Goal: Task Accomplishment & Management: Use online tool/utility

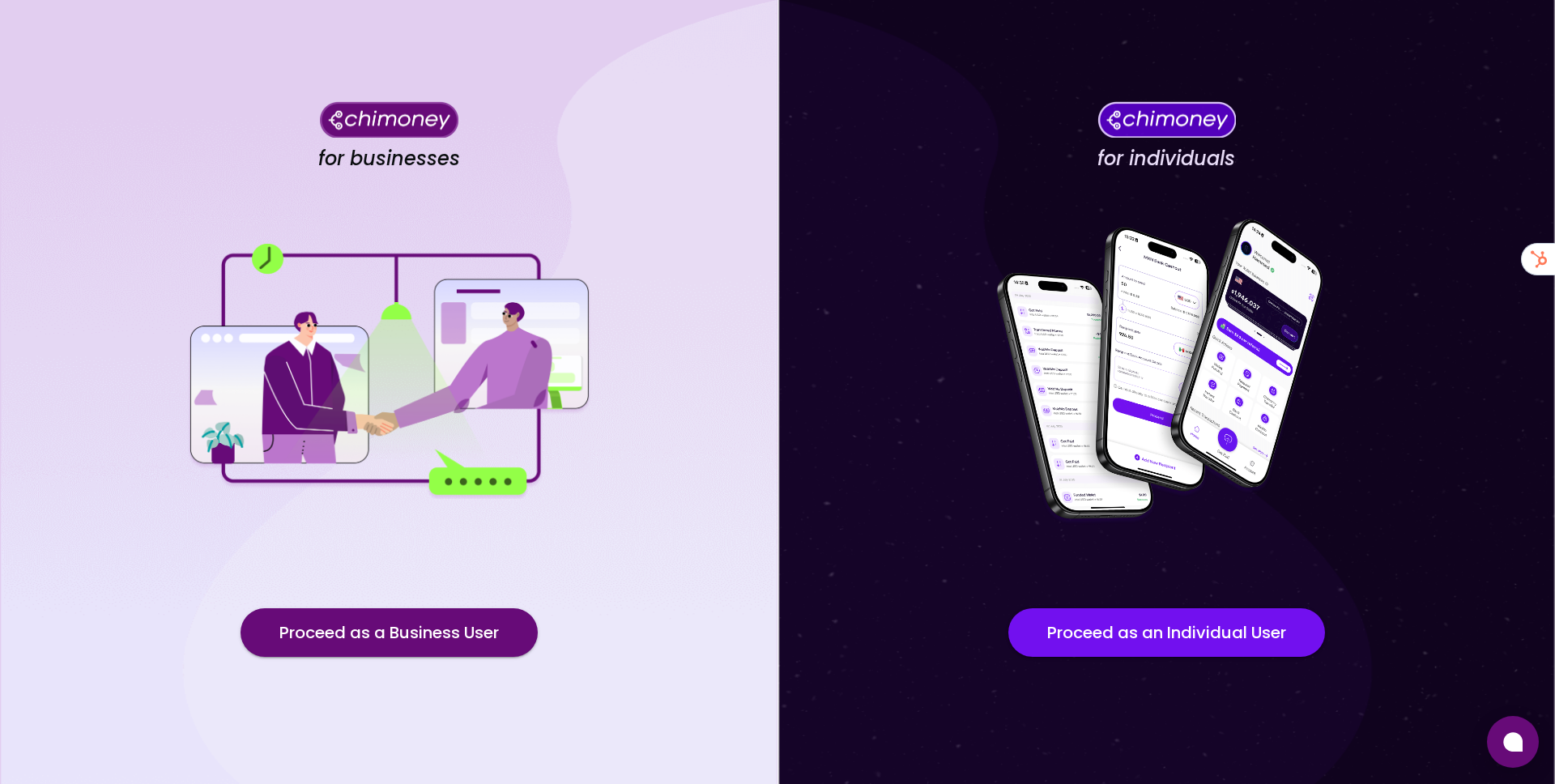
click at [433, 629] on button "Proceed as a Business User" at bounding box center [389, 632] width 297 height 49
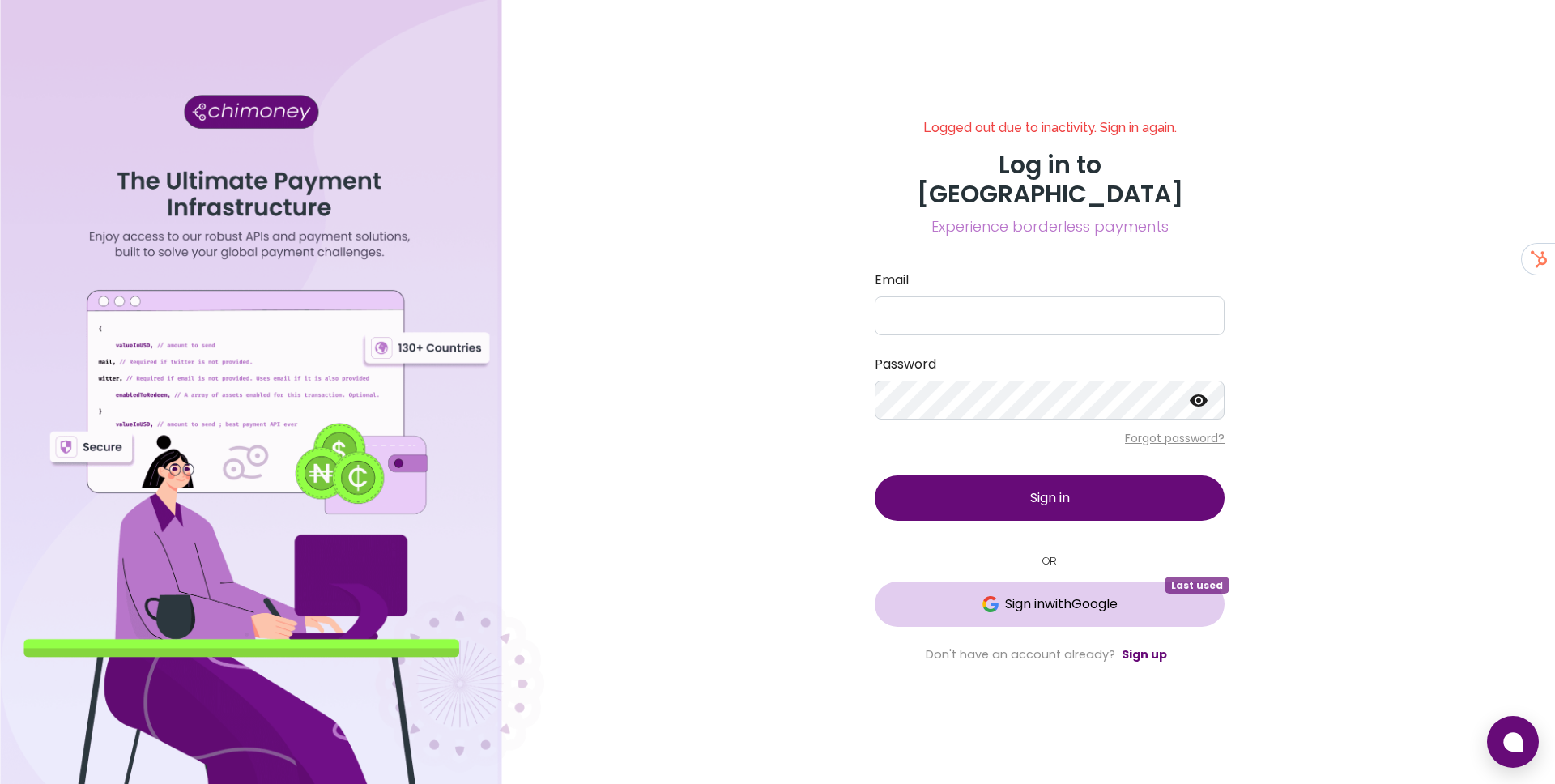
click at [1028, 594] on span "Sign in with Google" at bounding box center [1061, 604] width 112 height 19
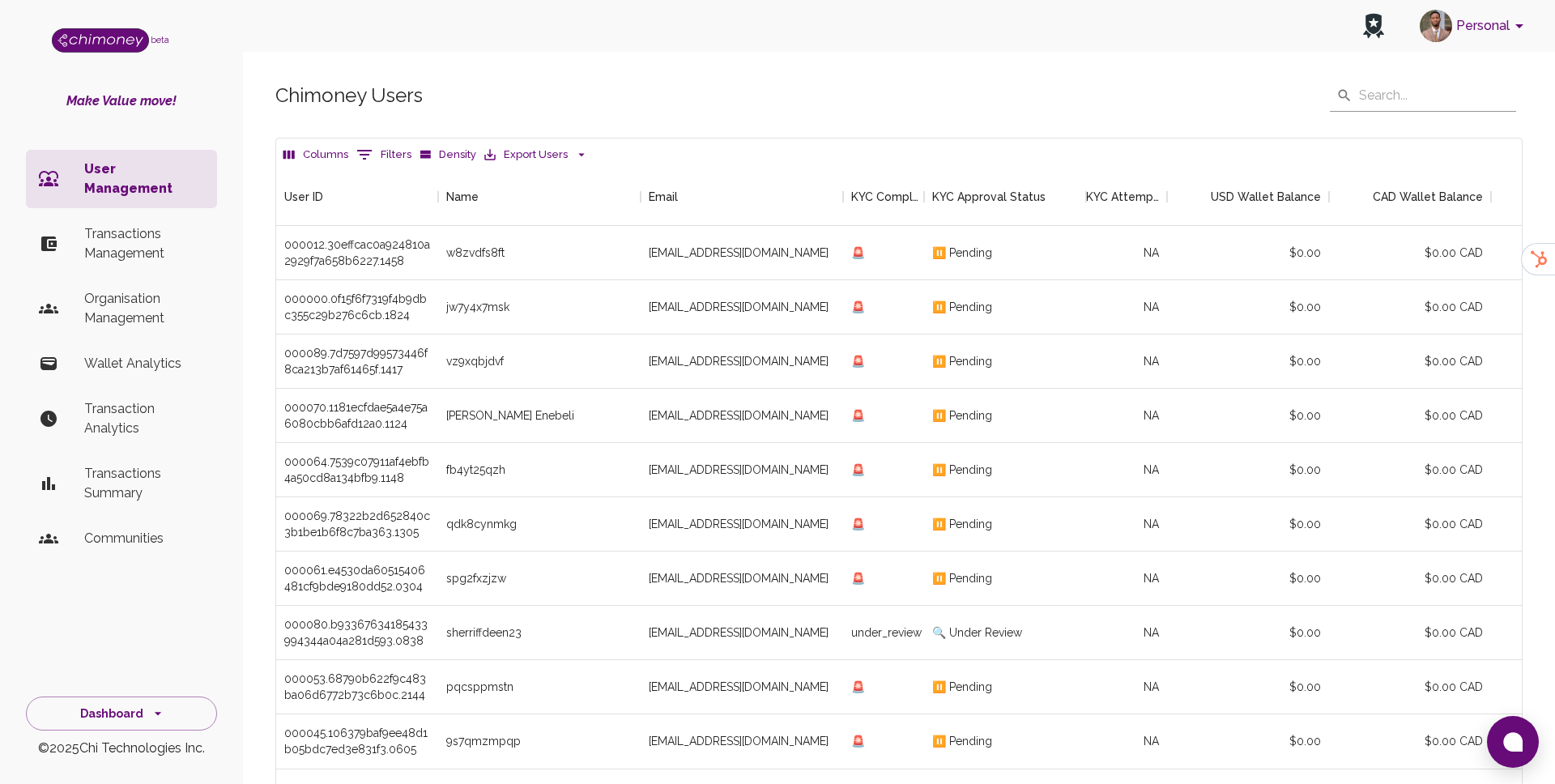
scroll to position [601, 1246]
click at [152, 225] on p "Transactions Management" at bounding box center [144, 244] width 120 height 39
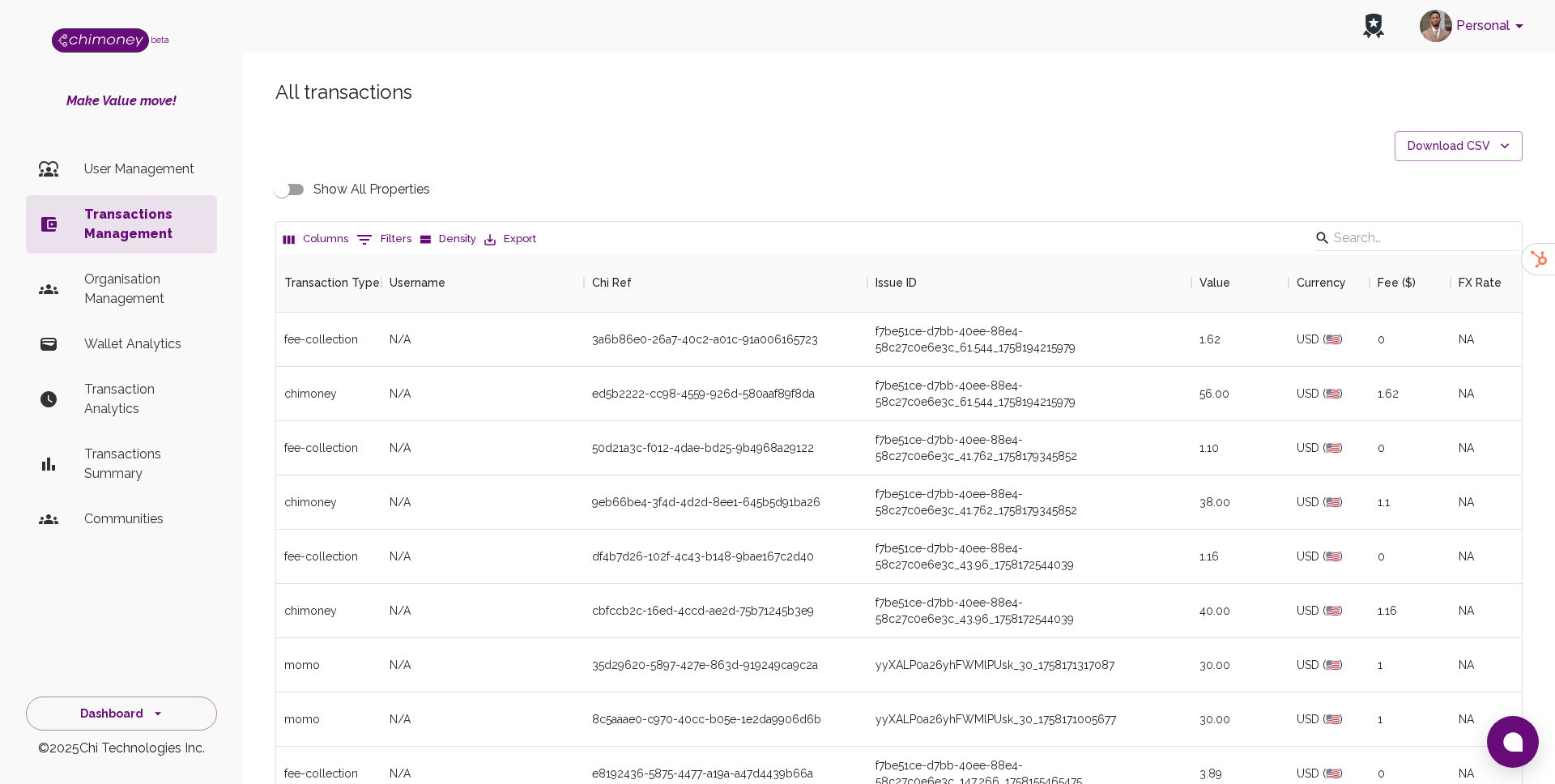
scroll to position [601, 1246]
click at [370, 232] on icon "Show filters" at bounding box center [364, 240] width 19 height 19
click at [377, 347] on select "Transaction Type Username Chi Ref Issue ID Value Amount Currency Fee ($) FX Rat…" at bounding box center [370, 345] width 121 height 26
select select "email"
click at [310, 332] on select "Transaction Type Username Chi Ref Issue ID Value Amount Currency Fee ($) FX Rat…" at bounding box center [370, 345] width 121 height 26
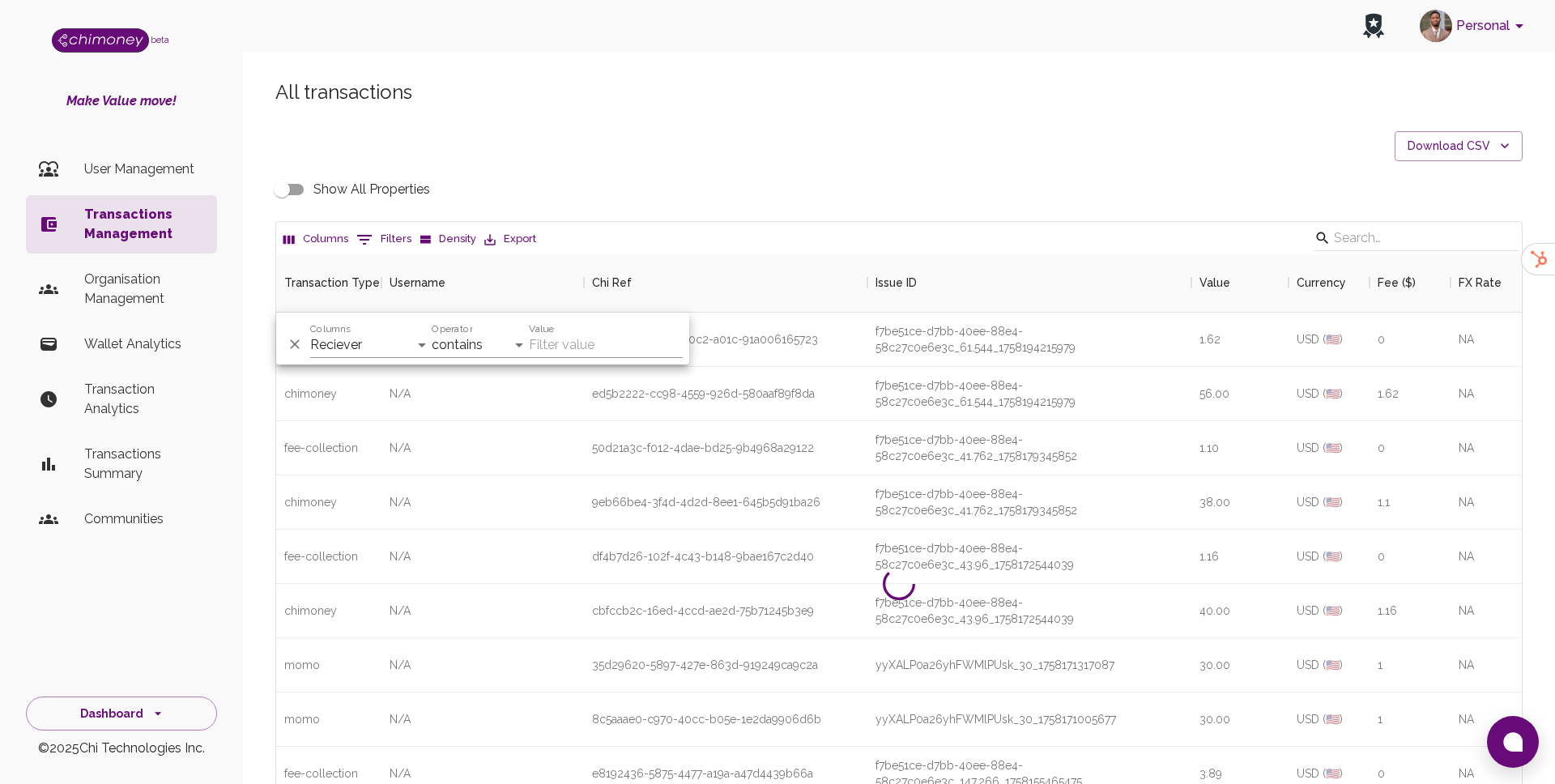
click at [483, 323] on div "Operator contains equals starts with ends with is empty is not empty is any of" at bounding box center [480, 339] width 97 height 39
click at [489, 348] on select "contains equals starts with ends with is empty is not empty is any of" at bounding box center [480, 345] width 97 height 26
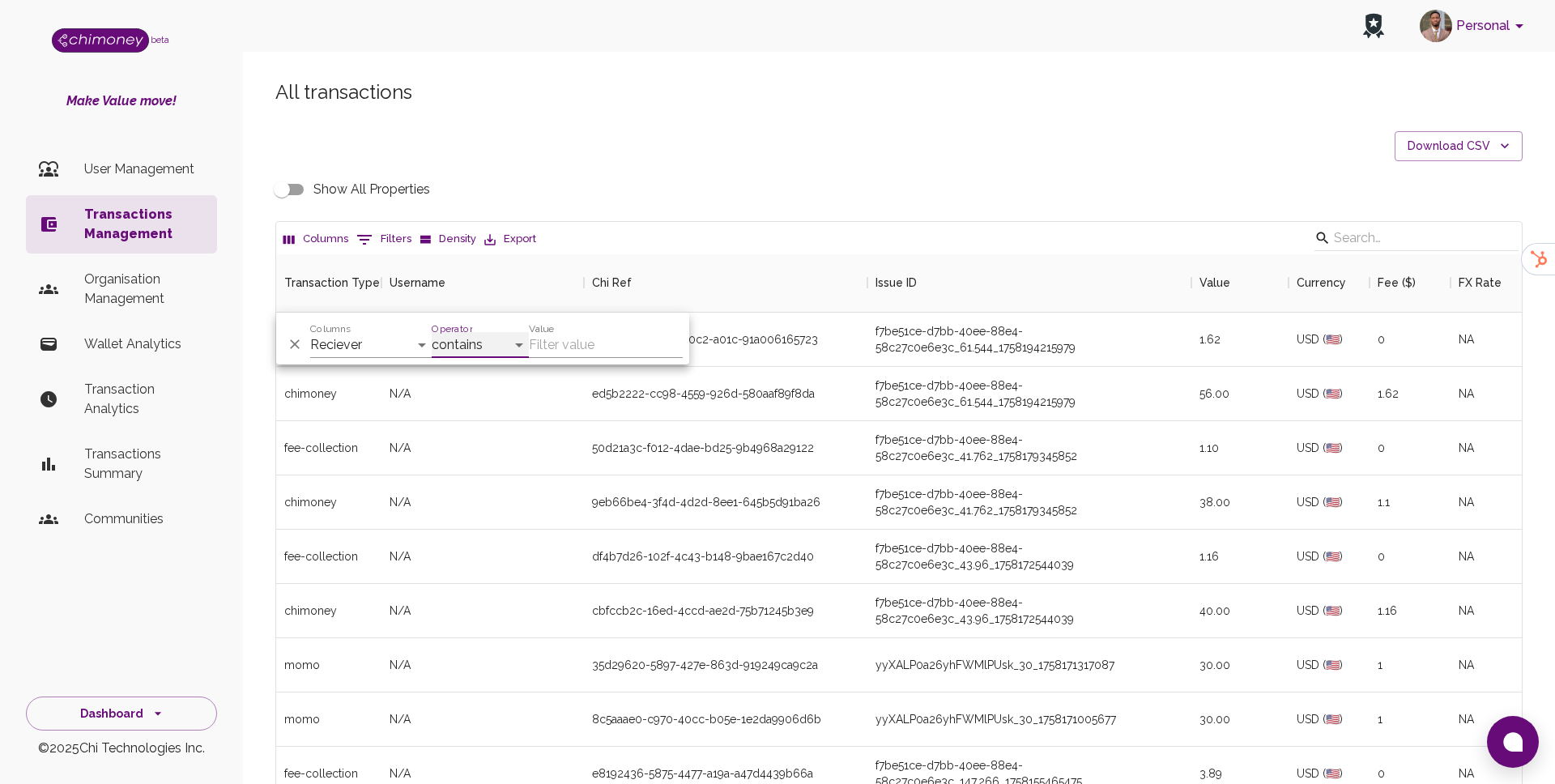
select select "equals"
click at [431, 332] on select "contains equals starts with ends with is empty is not empty is any of" at bounding box center [480, 345] width 97 height 26
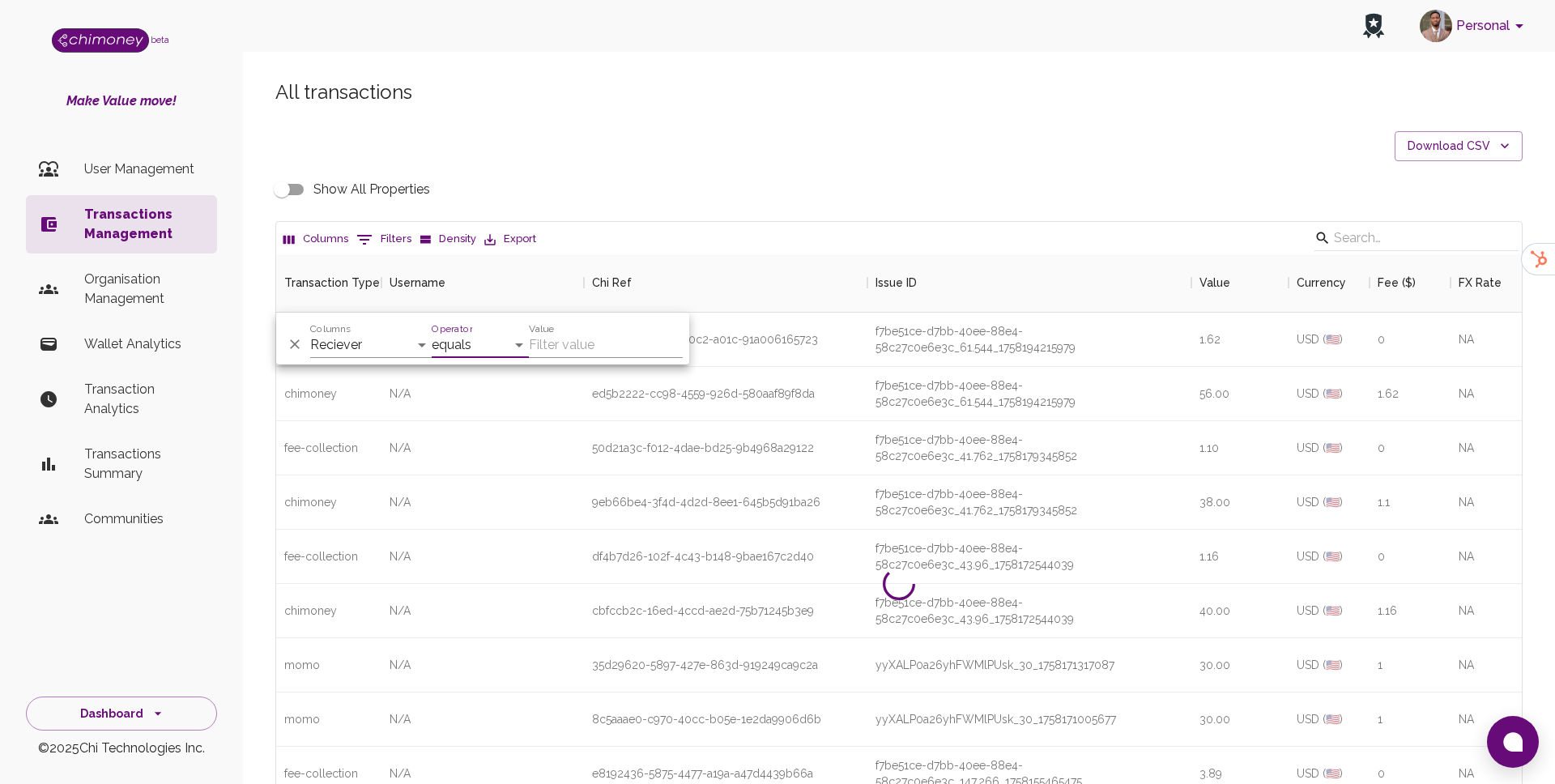
click at [555, 352] on input "Value" at bounding box center [606, 345] width 154 height 26
paste input "celinavl45@gmail.com"
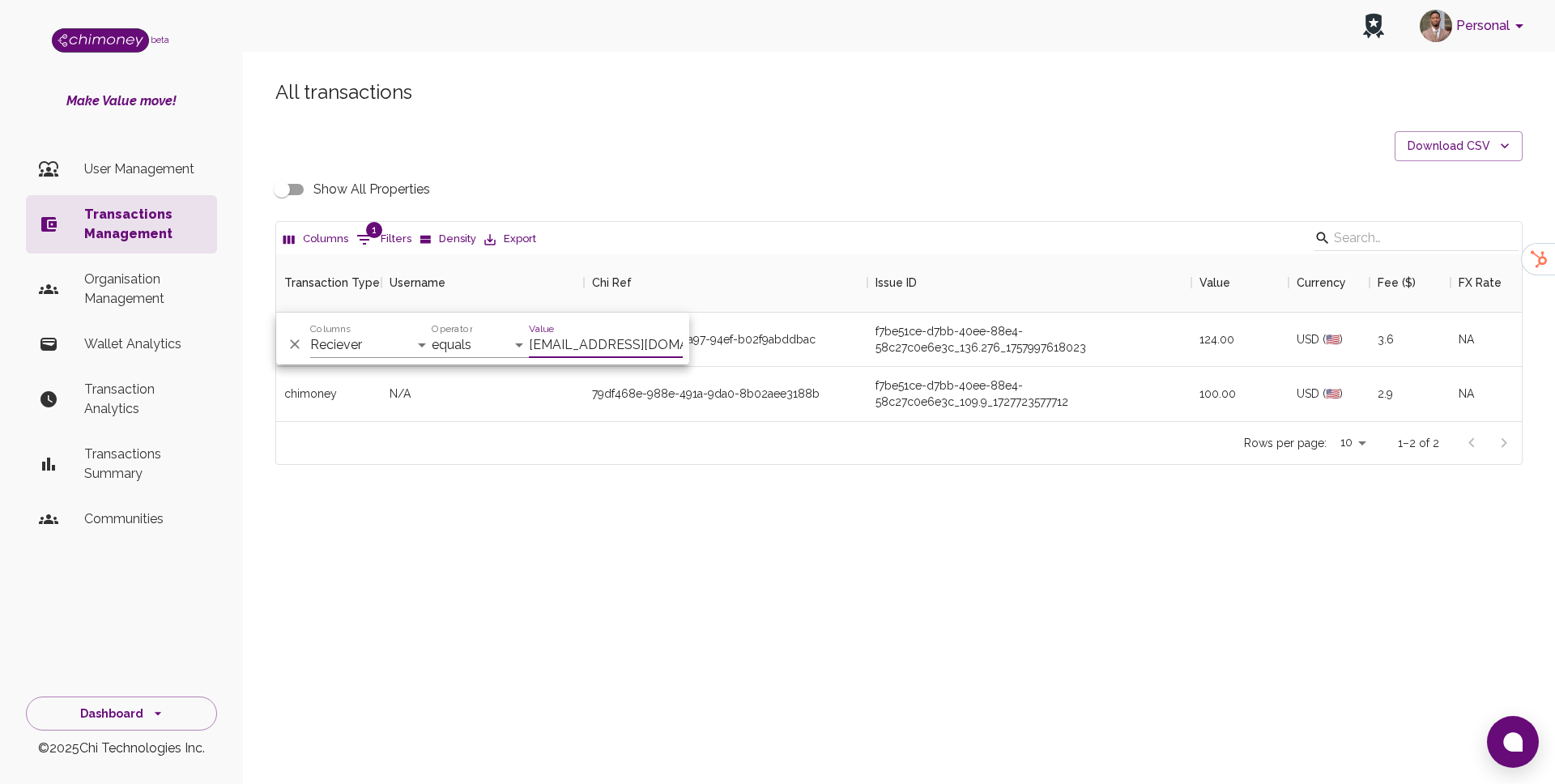
scroll to position [167, 1246]
type input "celinavl45@gmail.com"
click at [852, 346] on div "ed7000d3-d3f6-4a97-94ef-b02f9abddbac" at bounding box center [726, 339] width 284 height 54
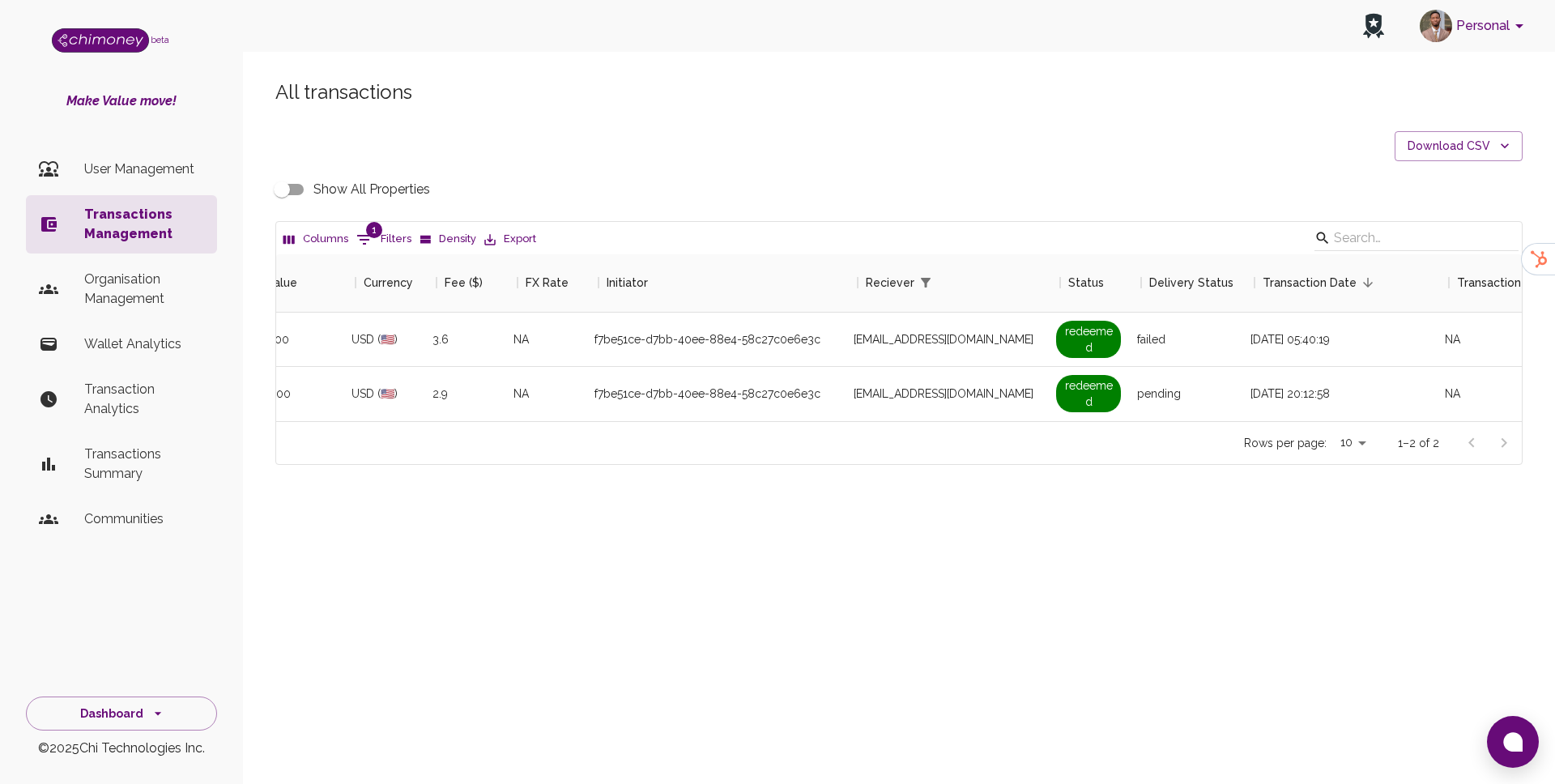
scroll to position [0, 933]
click at [295, 194] on input "Show All Properties" at bounding box center [282, 189] width 92 height 31
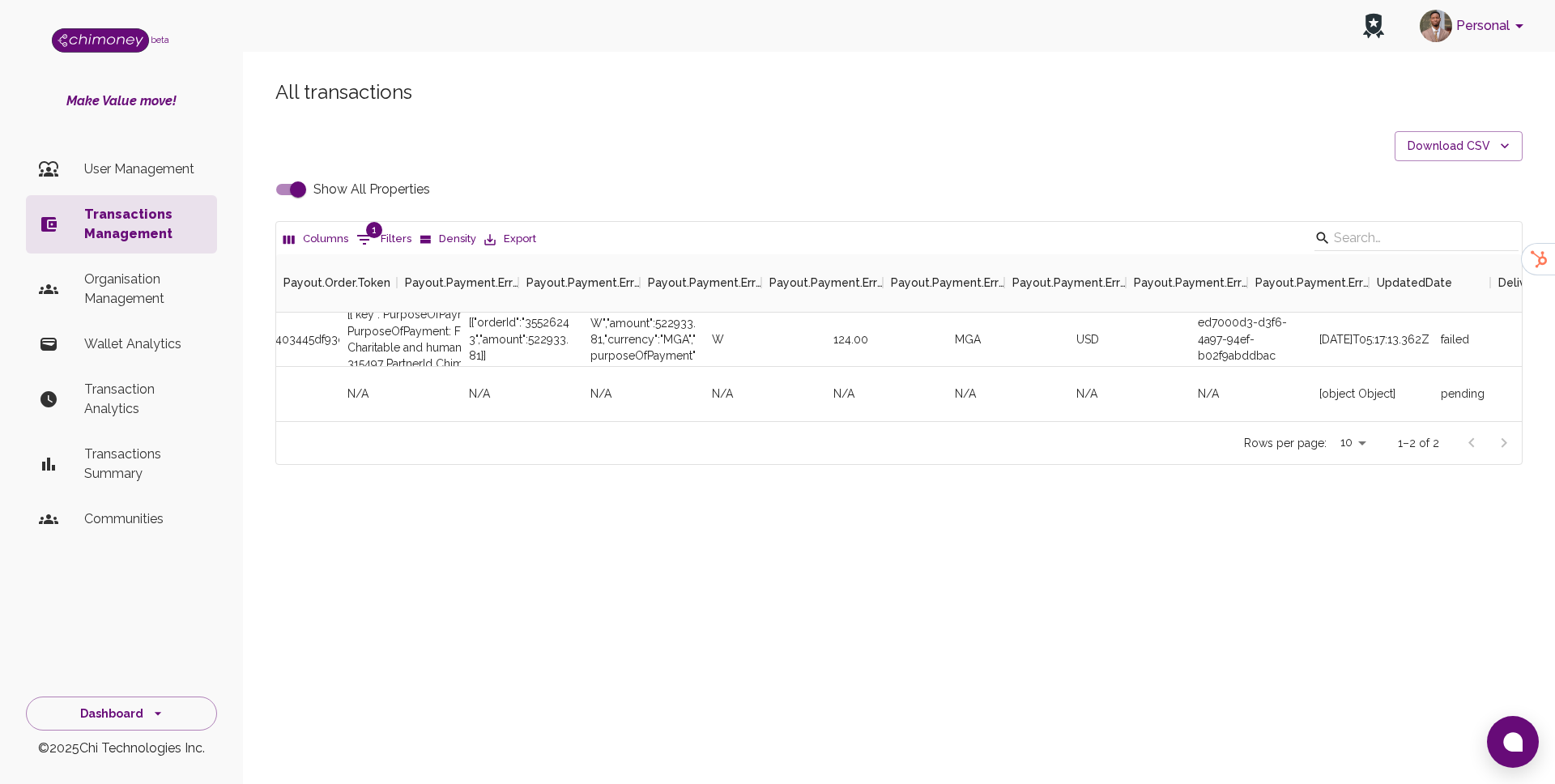
scroll to position [0, 3396]
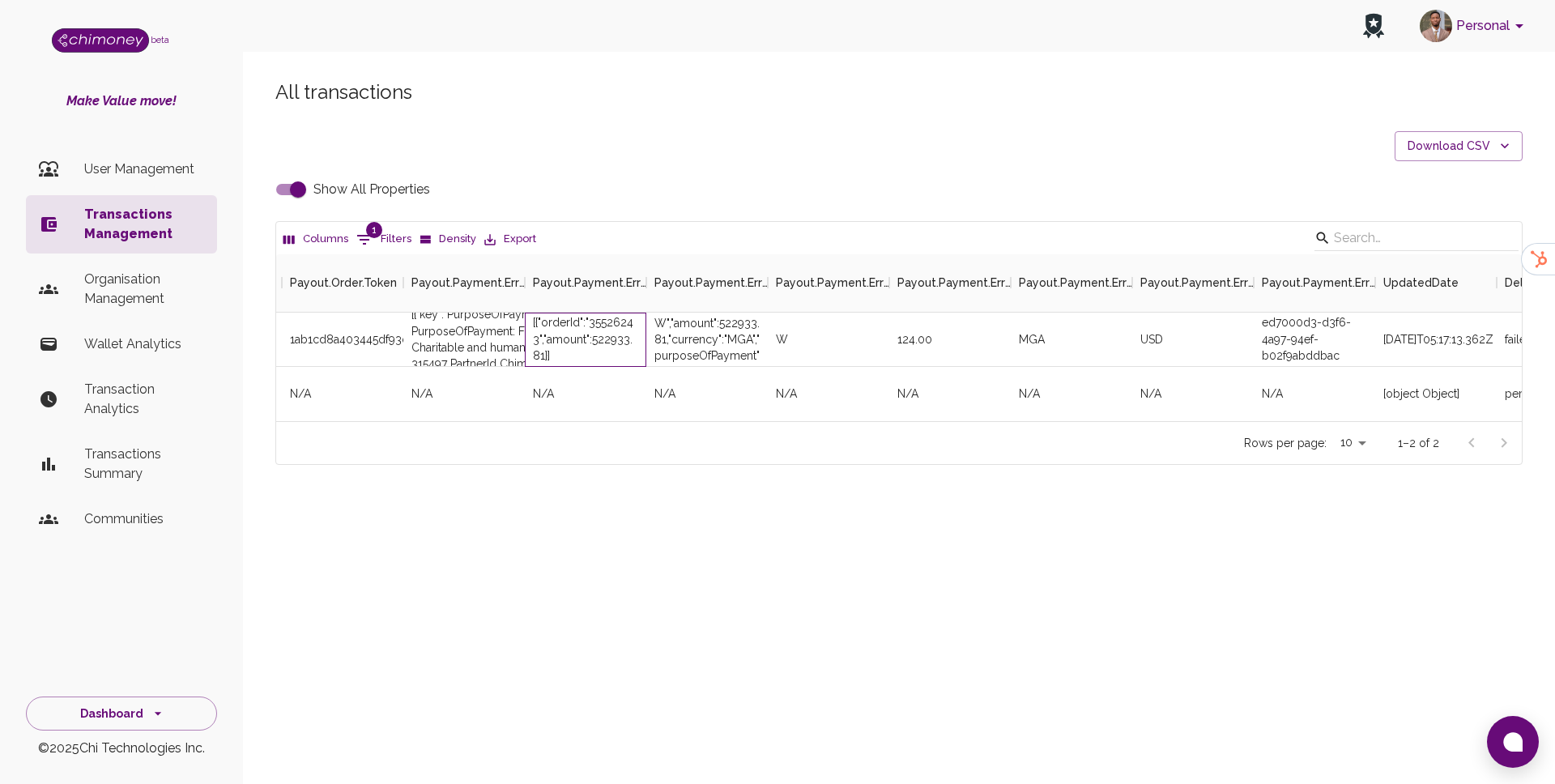
click at [614, 323] on div "[{"orderId":"35526243","amount":522933.81}]" at bounding box center [585, 338] width 105 height 49
copy div "35526243"
click at [291, 191] on input "Show All Properties" at bounding box center [298, 189] width 92 height 31
checkbox input "false"
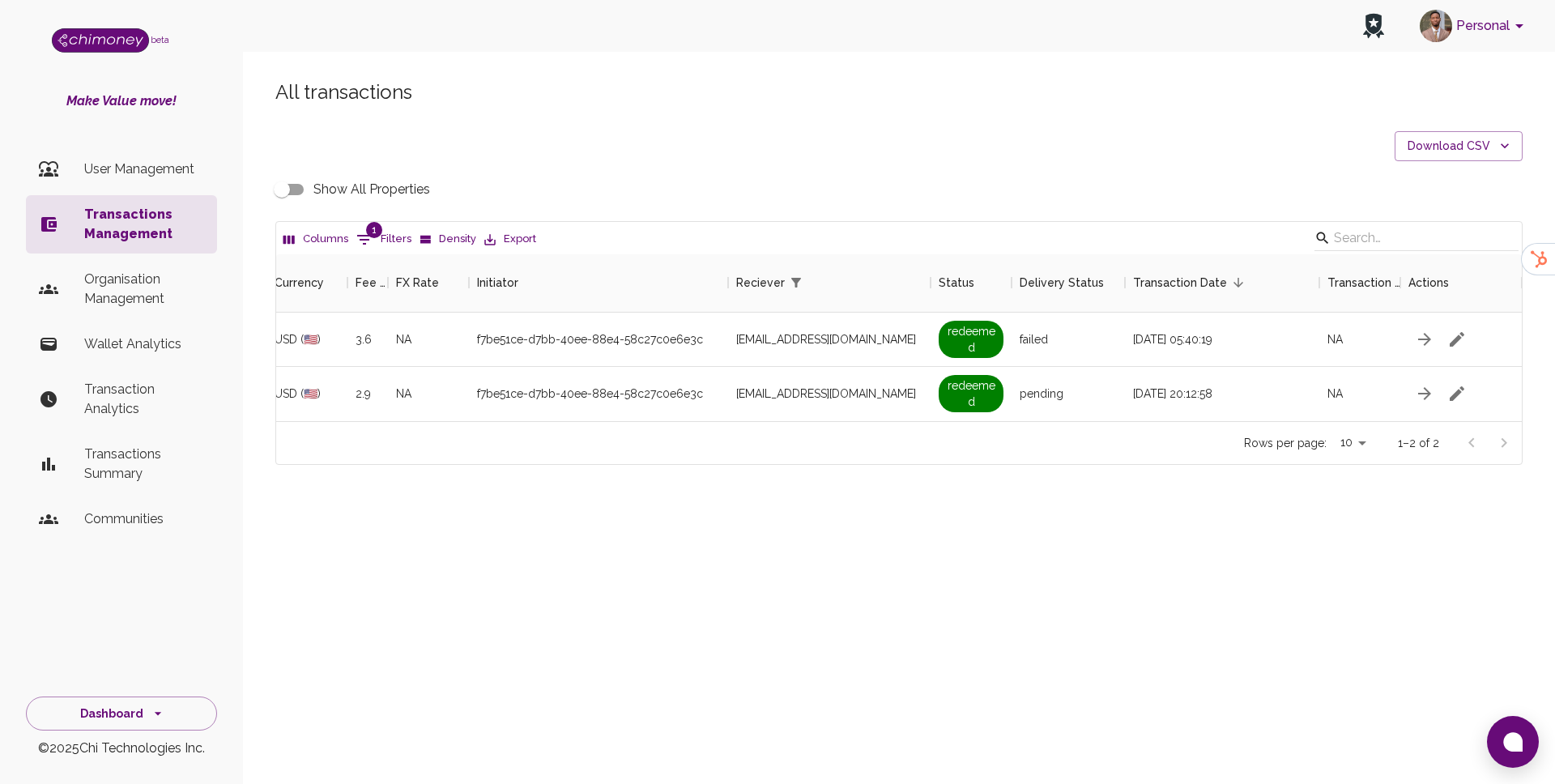
scroll to position [0, 1022]
click at [398, 235] on button "1 Filters" at bounding box center [384, 240] width 63 height 26
select select "email"
select select "equals"
click at [388, 354] on select "Transaction Type Username Chi Ref Issue ID Value Amount Currency Fee ($) FX Rat…" at bounding box center [370, 345] width 121 height 26
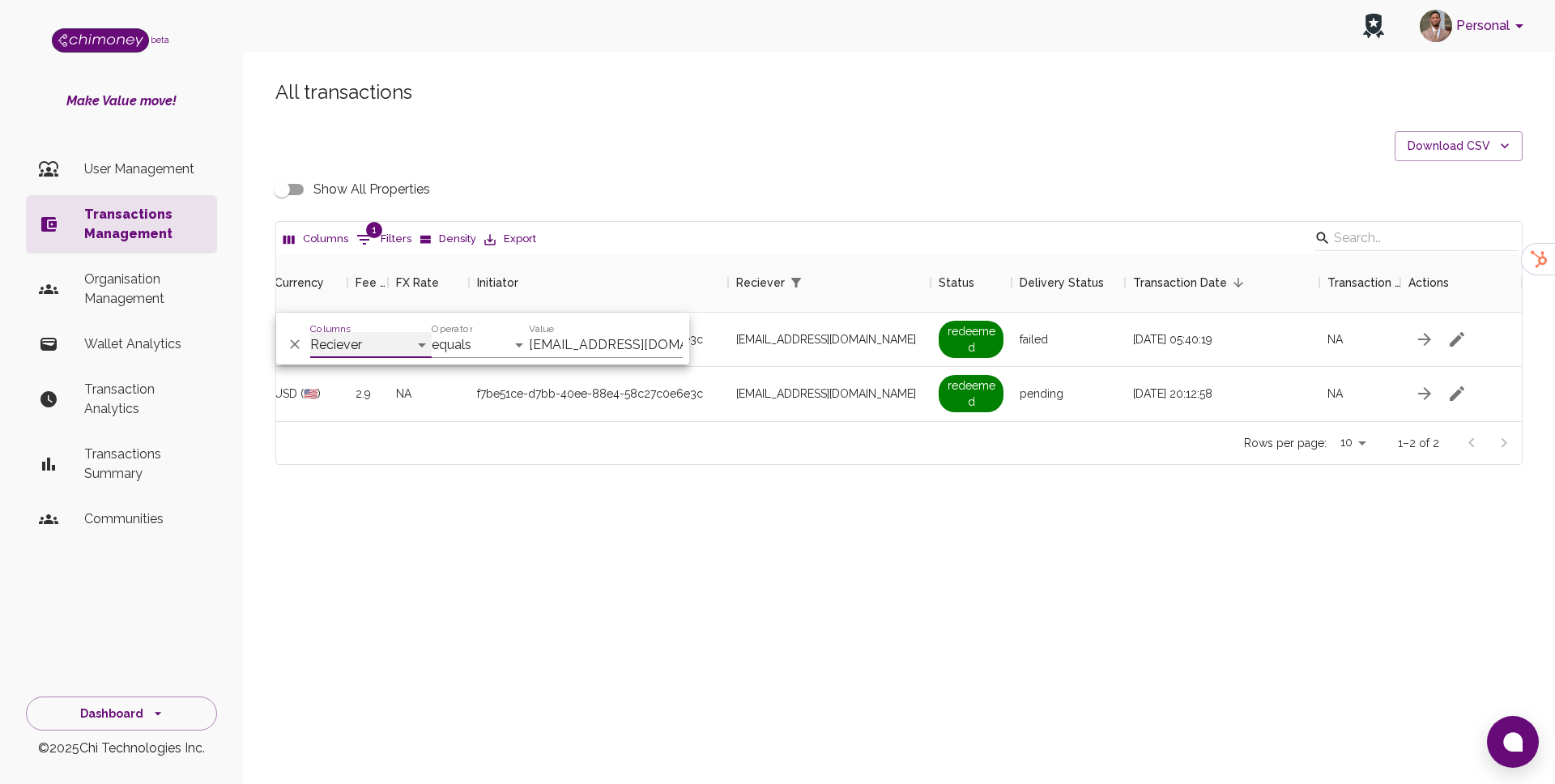
select select "payout.order.orderNumber"
click at [310, 332] on select "Transaction Type Username Chi Ref Issue ID Value Amount Currency Fee ($) FX Rat…" at bounding box center [370, 345] width 121 height 26
click at [633, 346] on input "celinavl45@gmail.com" at bounding box center [606, 345] width 154 height 26
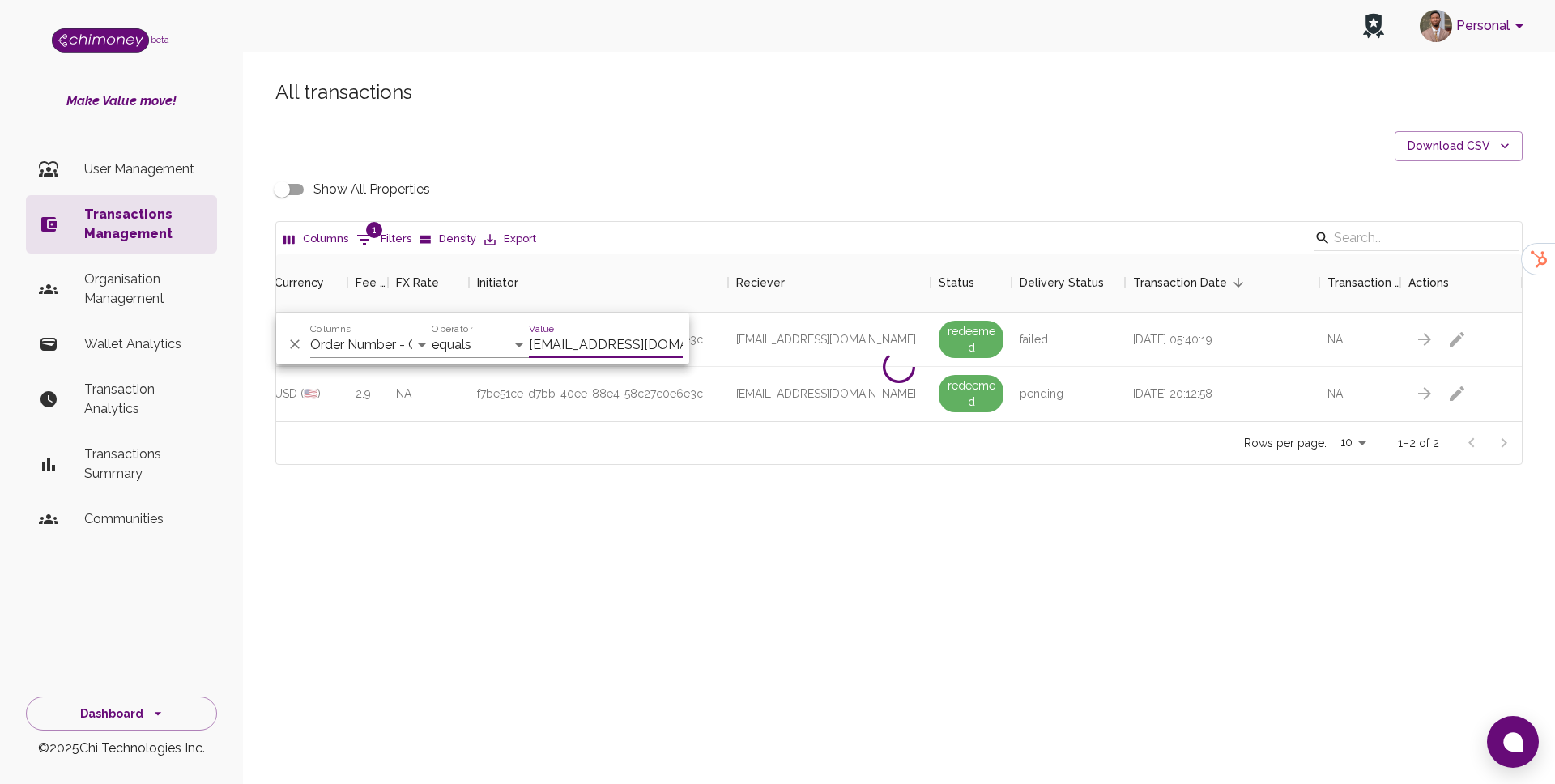
paste input "35584514"
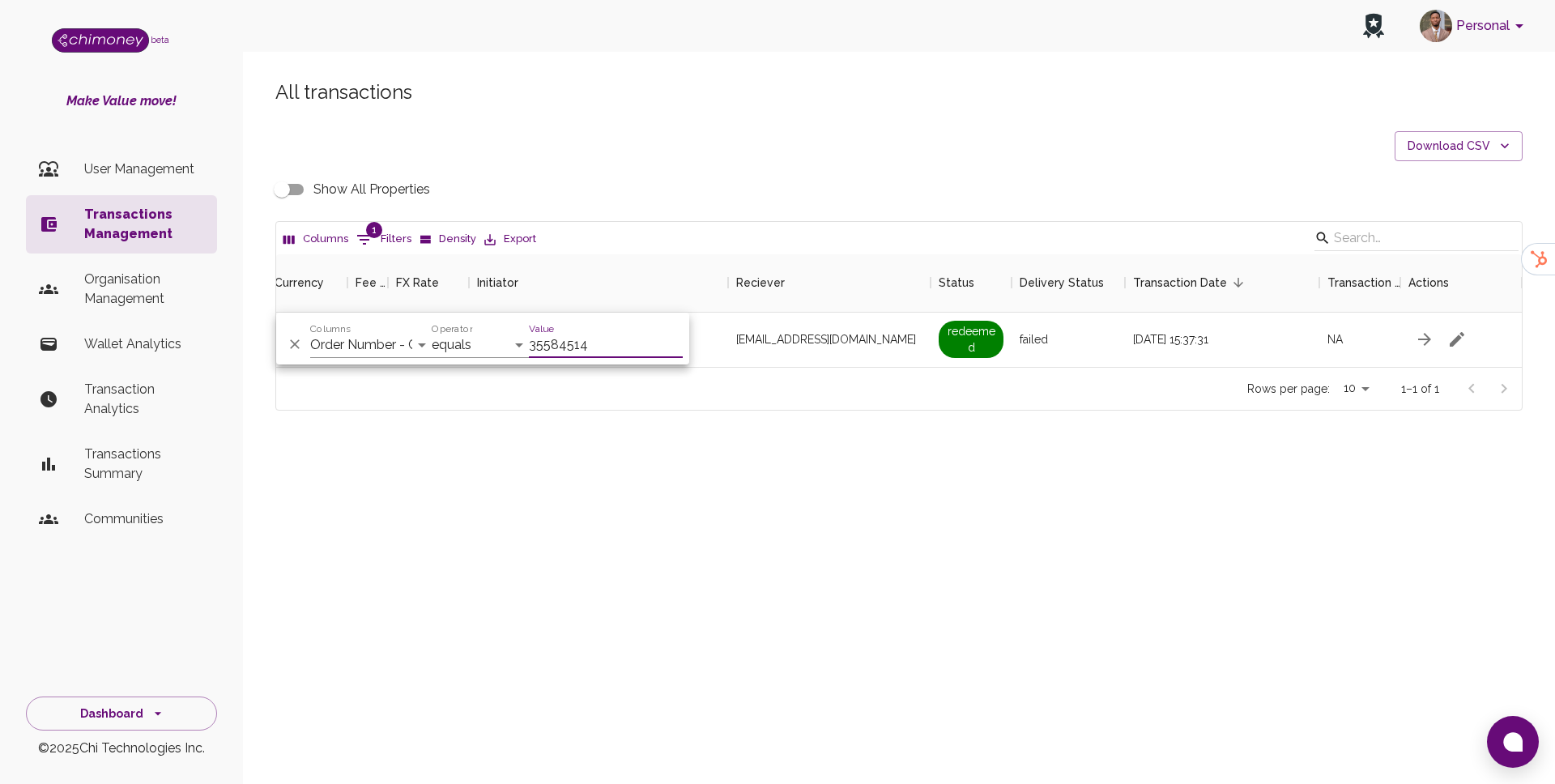
scroll to position [112, 1246]
type input "35584514"
click at [981, 333] on span "redeemed" at bounding box center [971, 339] width 65 height 37
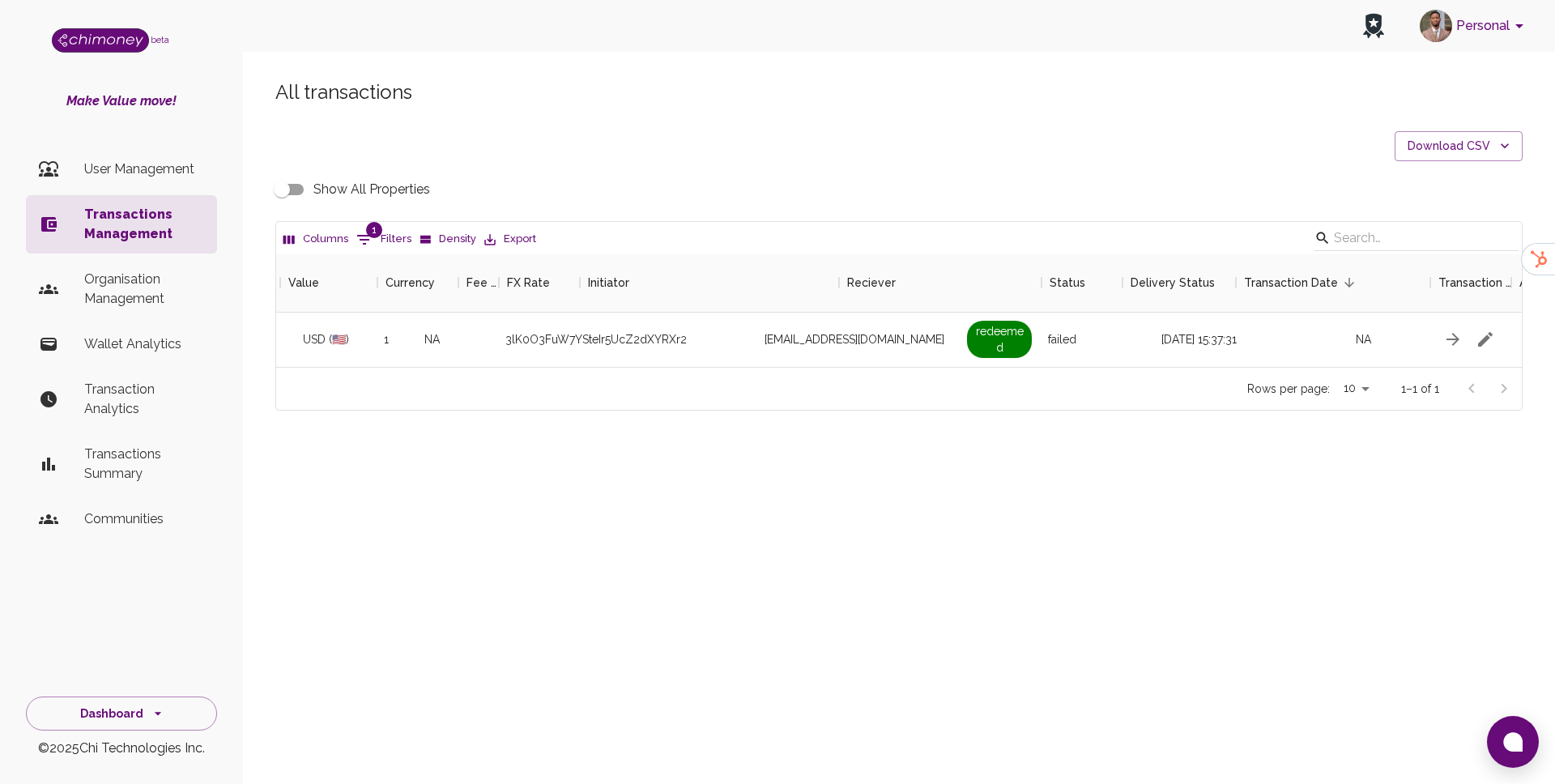
scroll to position [0, 1022]
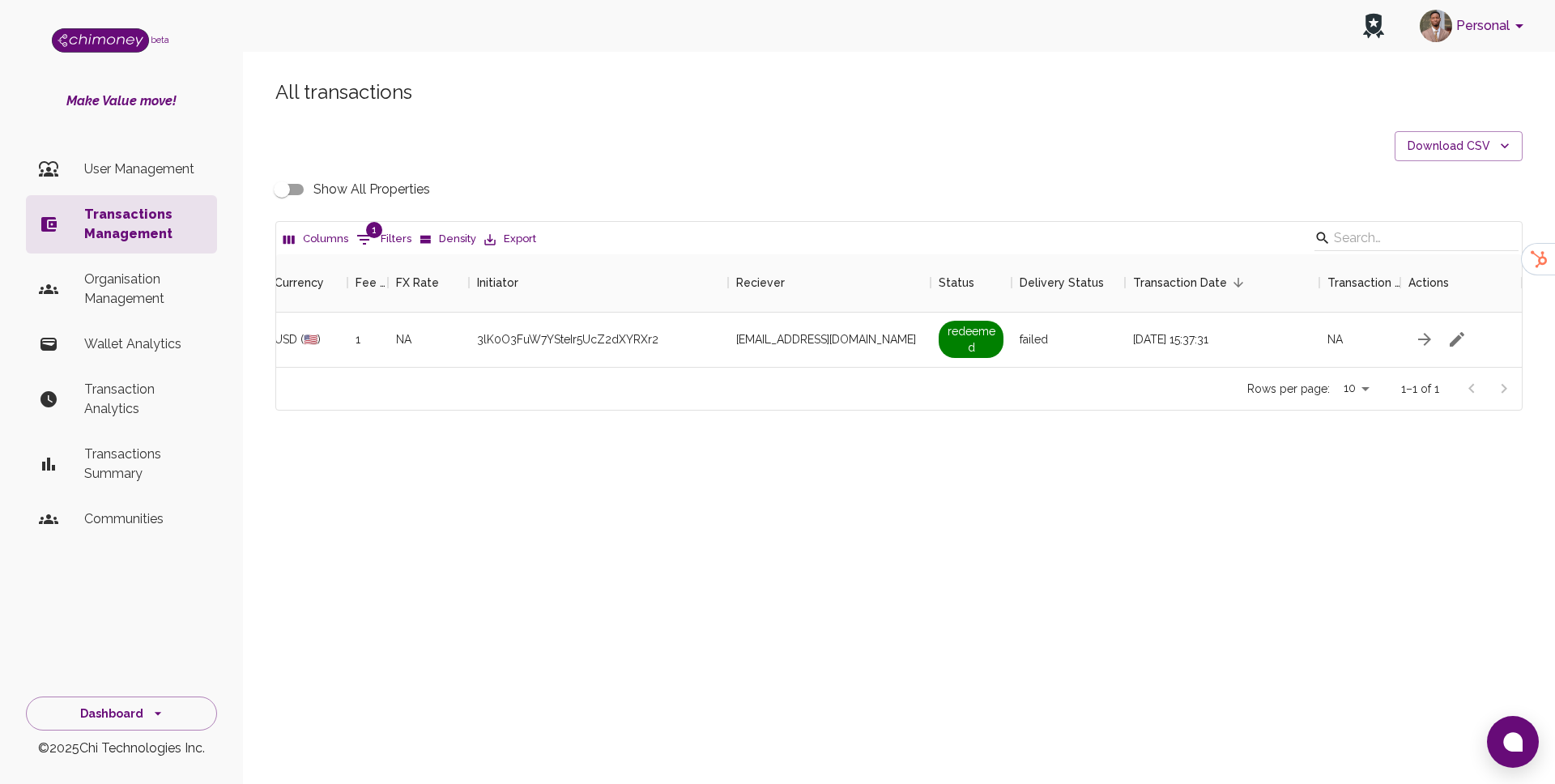
click at [294, 196] on input "Show All Properties" at bounding box center [282, 189] width 92 height 31
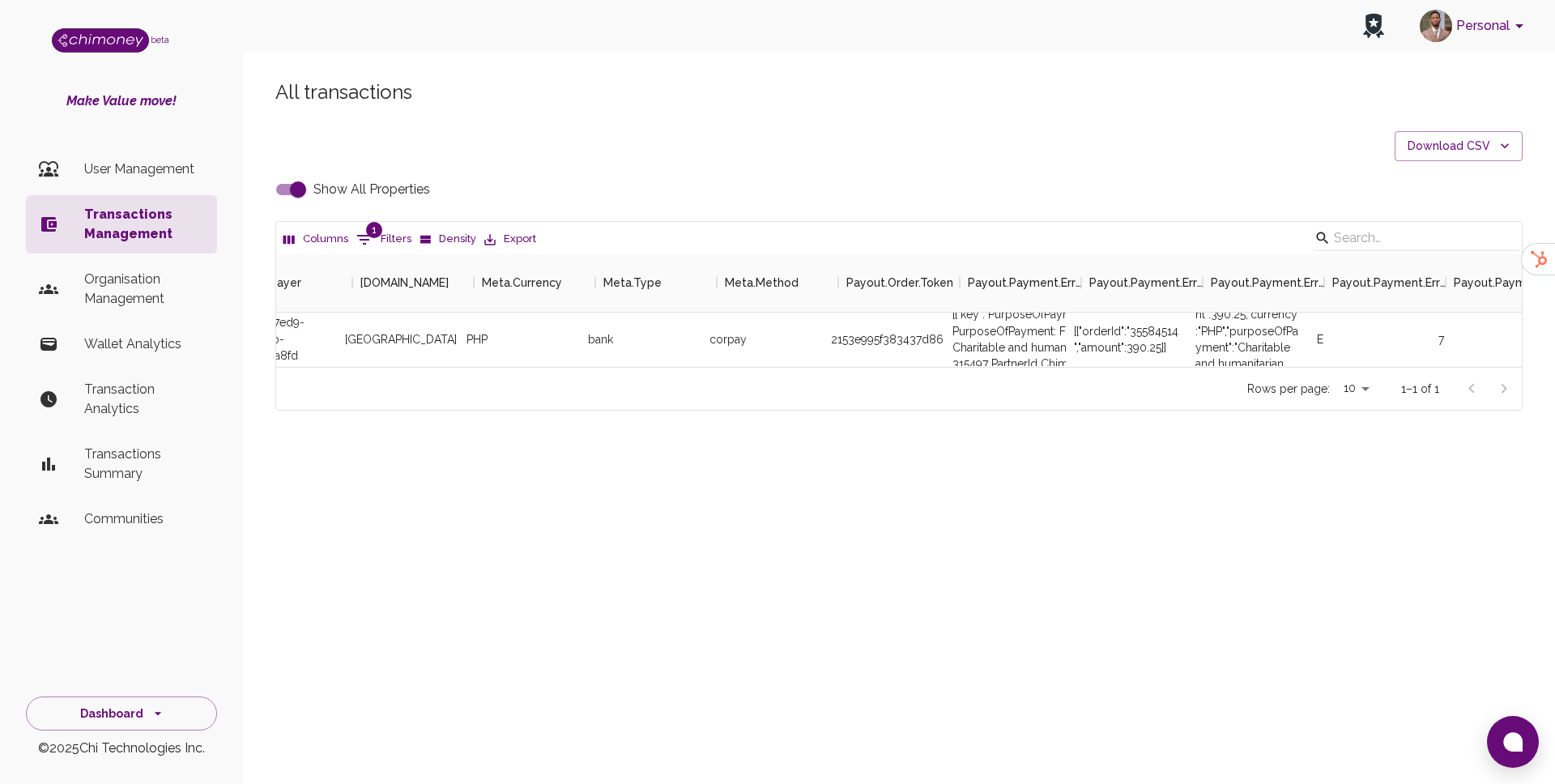
scroll to position [0, 3343]
click at [1162, 329] on div "[{"orderId":"35584514","amount":390.25}]" at bounding box center [1124, 339] width 105 height 33
copy div "35584514"
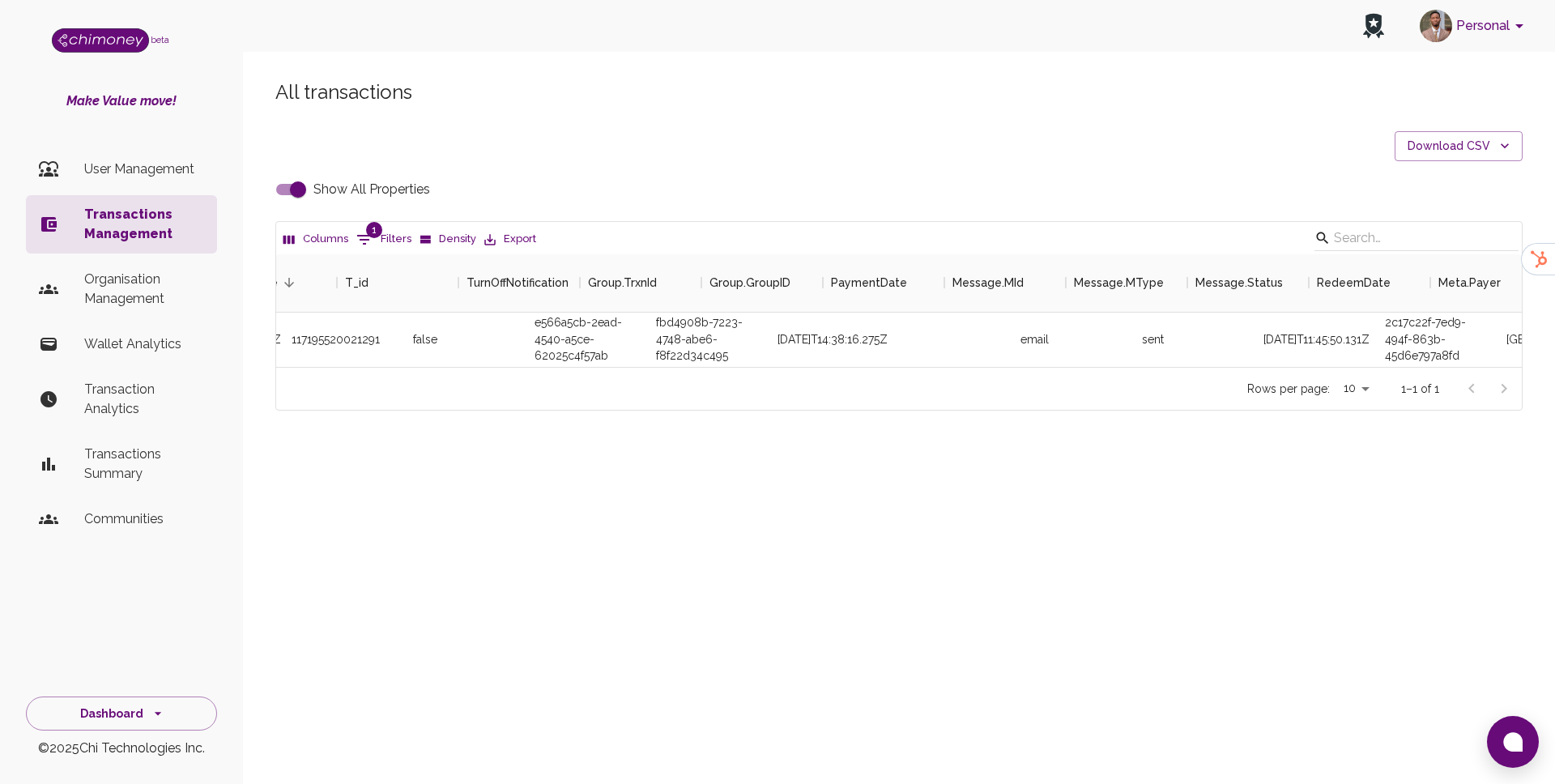
scroll to position [0, 2211]
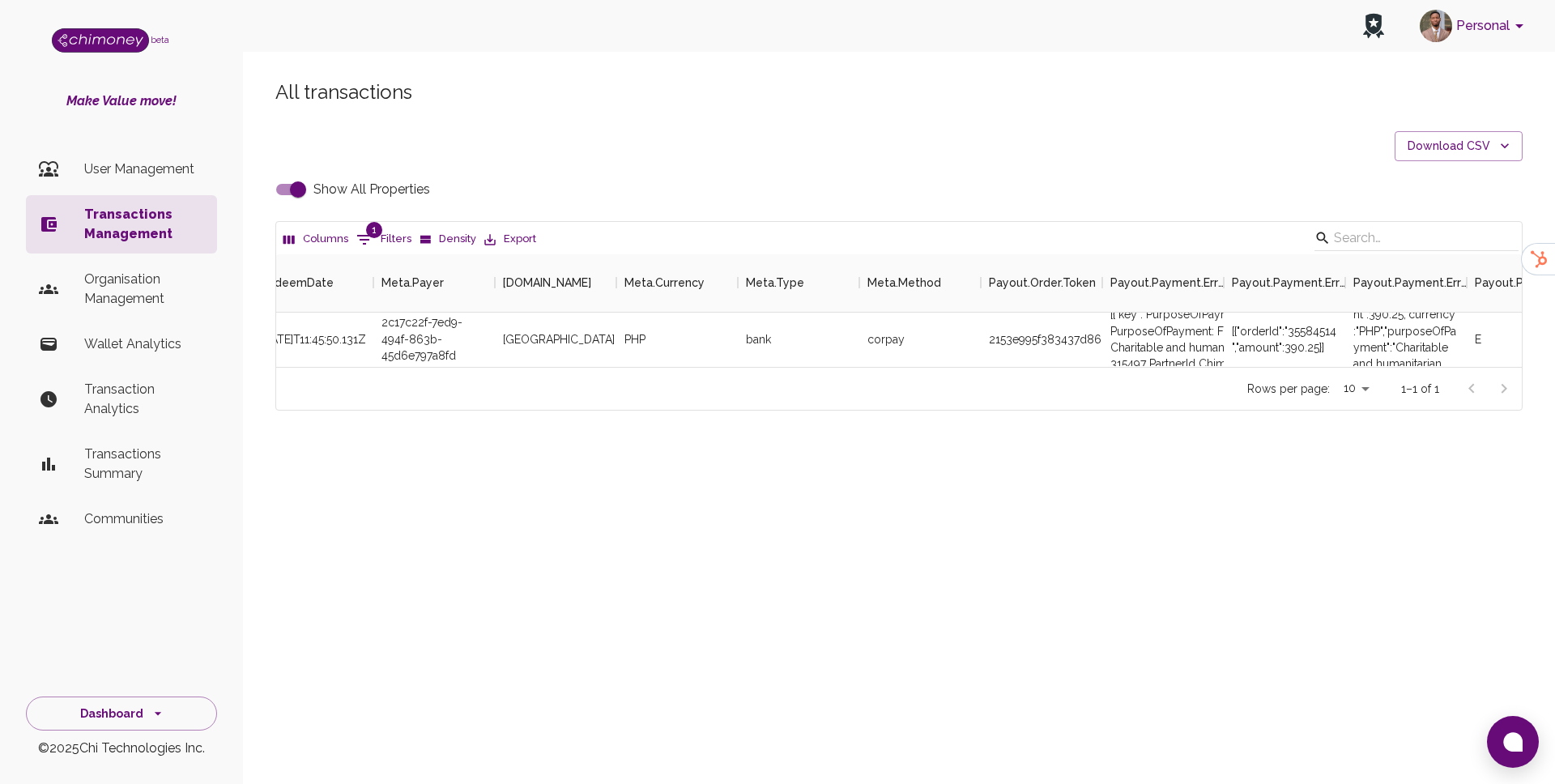
click at [313, 180] on input "Show All Properties" at bounding box center [298, 189] width 92 height 31
checkbox input "false"
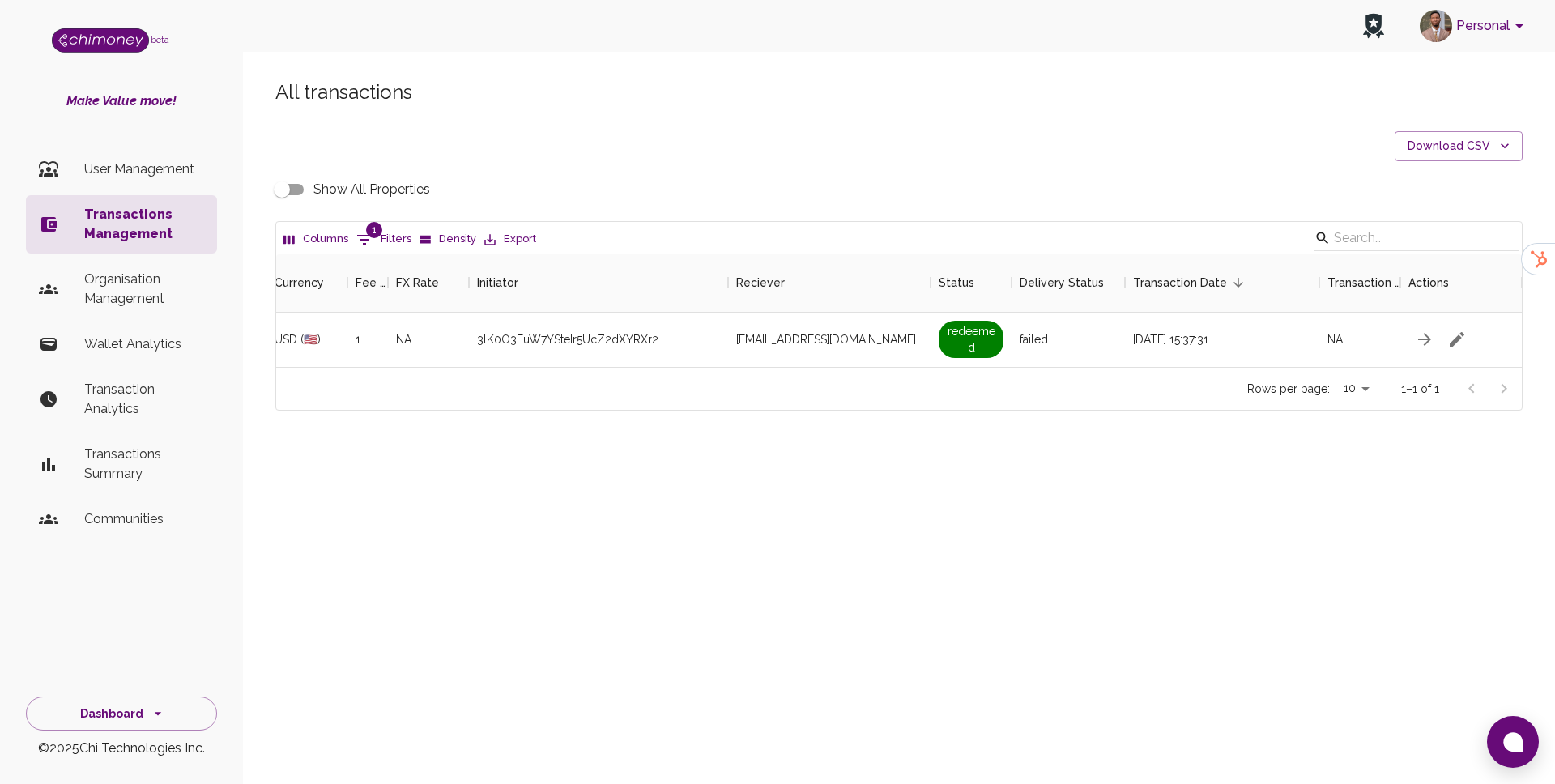
scroll to position [0, 1022]
click at [792, 341] on span "clarenceliup25@gmail.com" at bounding box center [826, 339] width 179 height 16
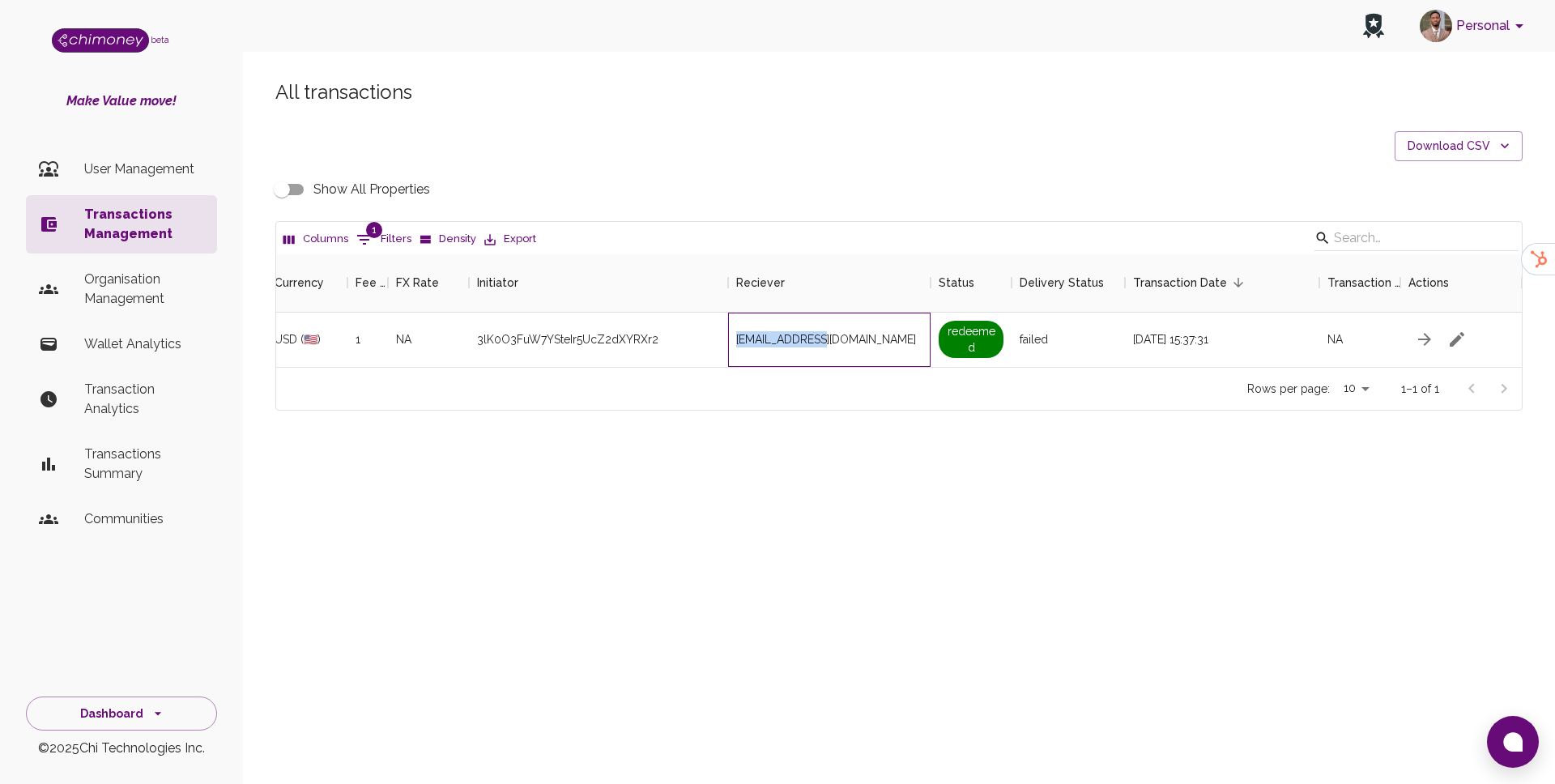
click at [792, 341] on span "clarenceliup25@gmail.com" at bounding box center [826, 339] width 179 height 16
click at [792, 343] on span "clarenceliup25@gmail.com" at bounding box center [826, 339] width 179 height 16
click at [870, 336] on span "clarenceliup25@gmail.com" at bounding box center [826, 339] width 179 height 16
drag, startPoint x: 890, startPoint y: 343, endPoint x: 719, endPoint y: 344, distance: 171.0
click at [719, 344] on div "2c17c22f-7ed9-494f-863b-45d6e797a8fd_707_1756391842861 7.00 USD (🇺🇸) 1 NA 3lK0O…" at bounding box center [683, 339] width 1676 height 54
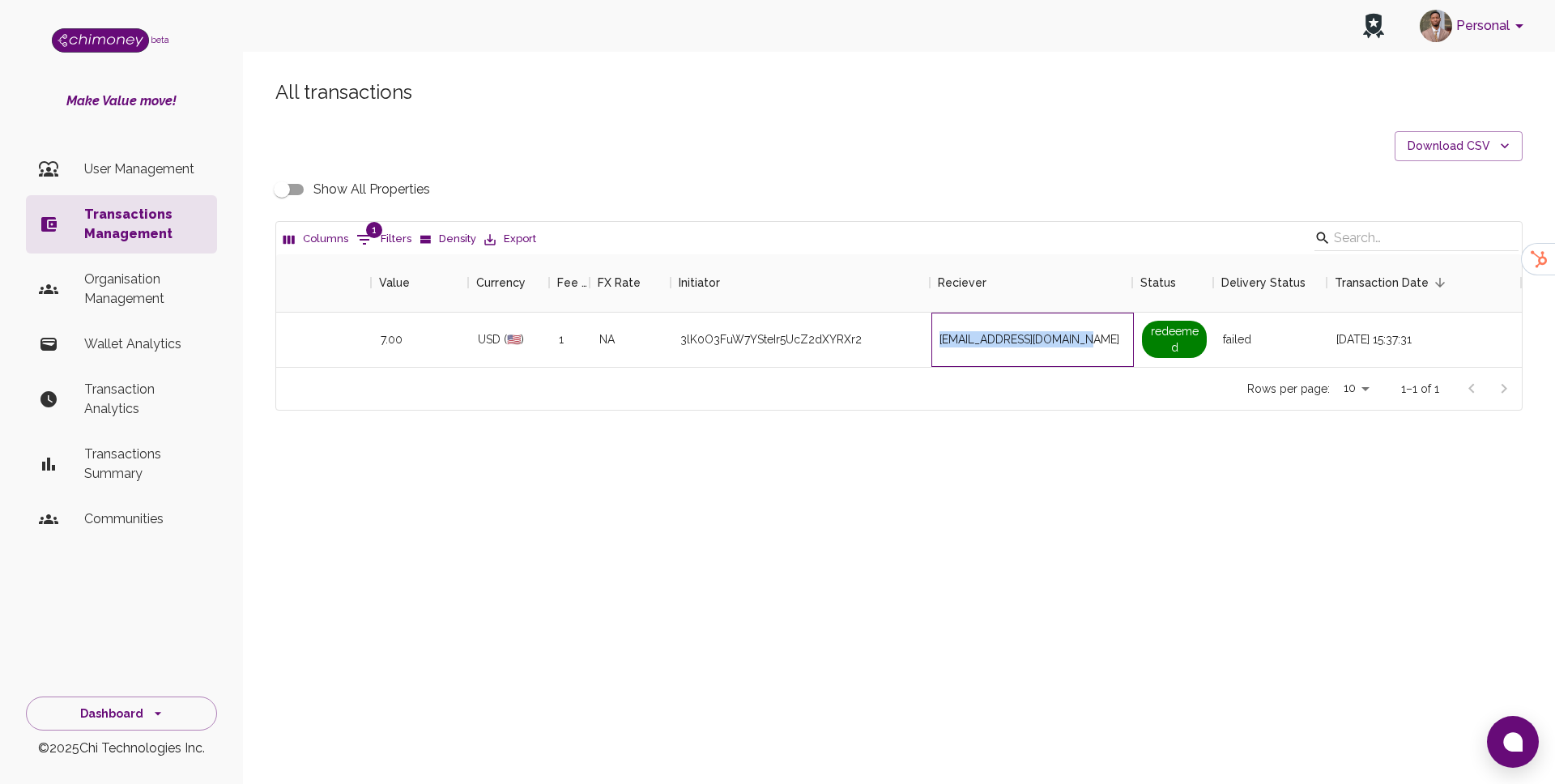
scroll to position [0, 820]
copy div "clarenceliup25@gmail.com"
click at [372, 232] on span "1" at bounding box center [374, 230] width 16 height 16
select select "payout.order.orderNumber"
select select "equals"
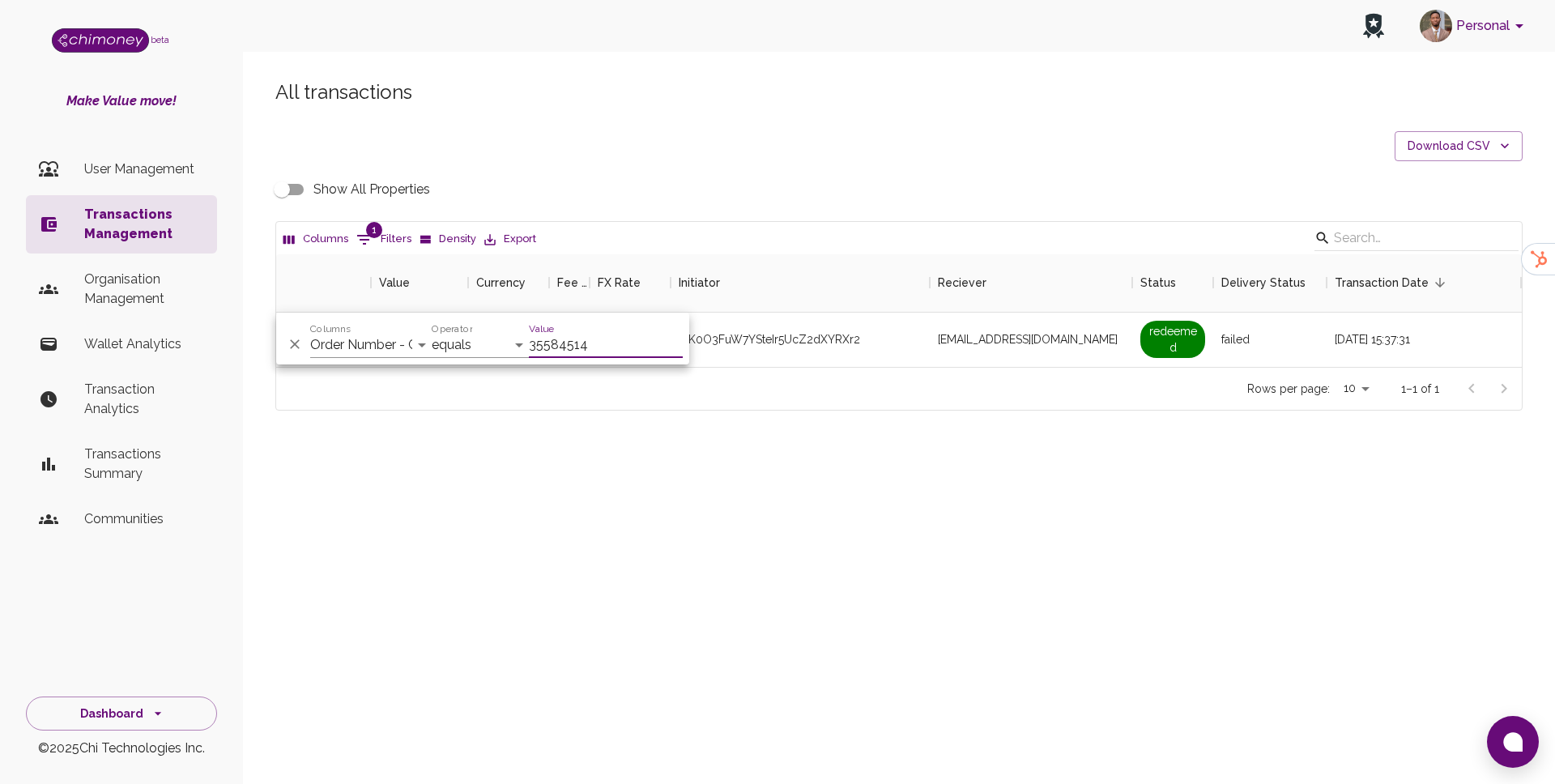
click at [1135, 567] on div "Personal beta Make Value move! User Management Transactions Management Organisa…" at bounding box center [777, 392] width 1555 height 784
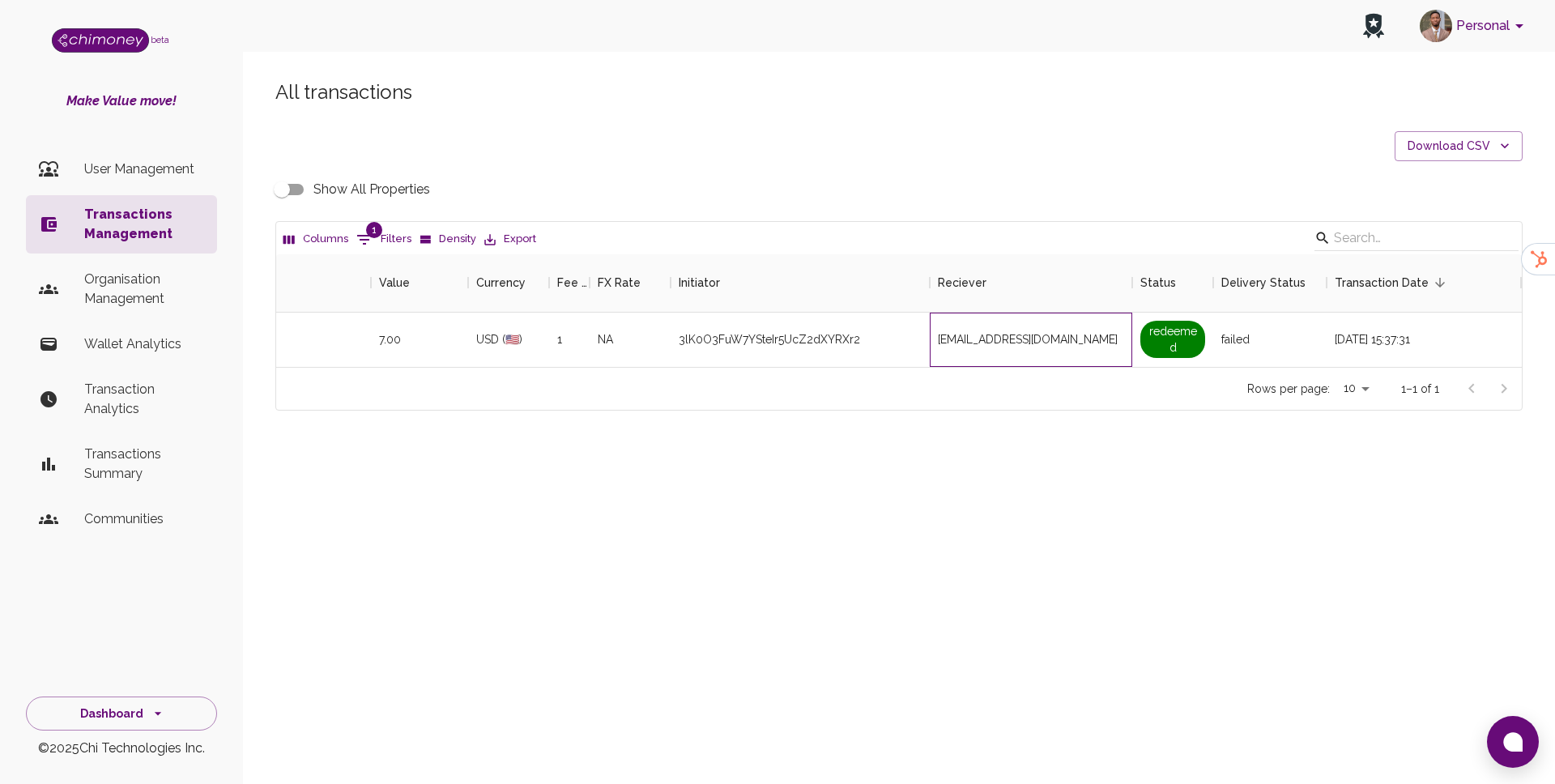
click at [1031, 340] on span "clarenceliup25@gmail.com" at bounding box center [1027, 339] width 179 height 16
click at [1031, 341] on span "clarenceliup25@gmail.com" at bounding box center [1027, 339] width 179 height 16
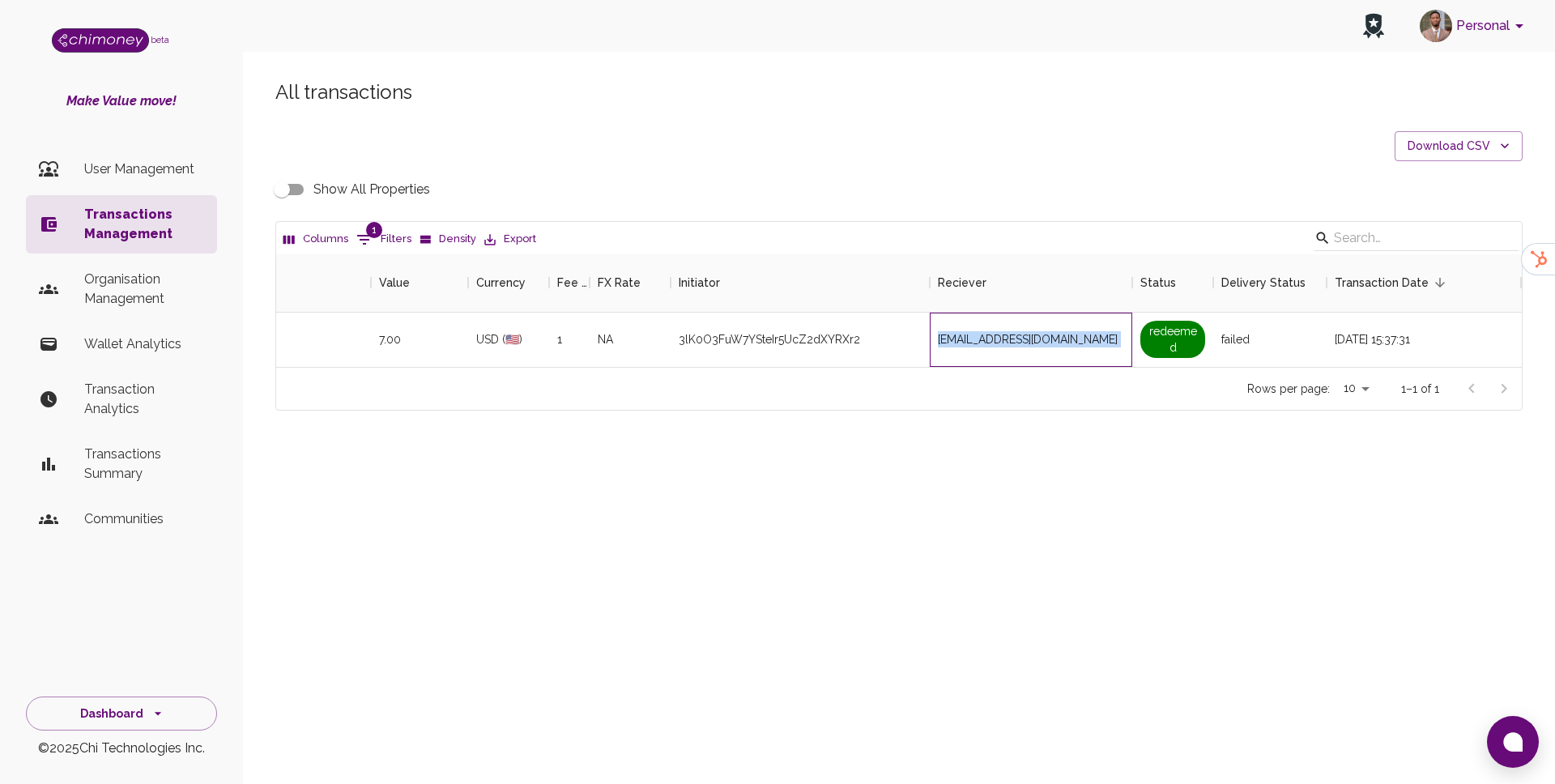
click at [1031, 341] on span "clarenceliup25@gmail.com" at bounding box center [1027, 339] width 179 height 16
click at [385, 238] on button "1 Filters" at bounding box center [384, 240] width 63 height 26
select select "payout.order.orderNumber"
select select "equals"
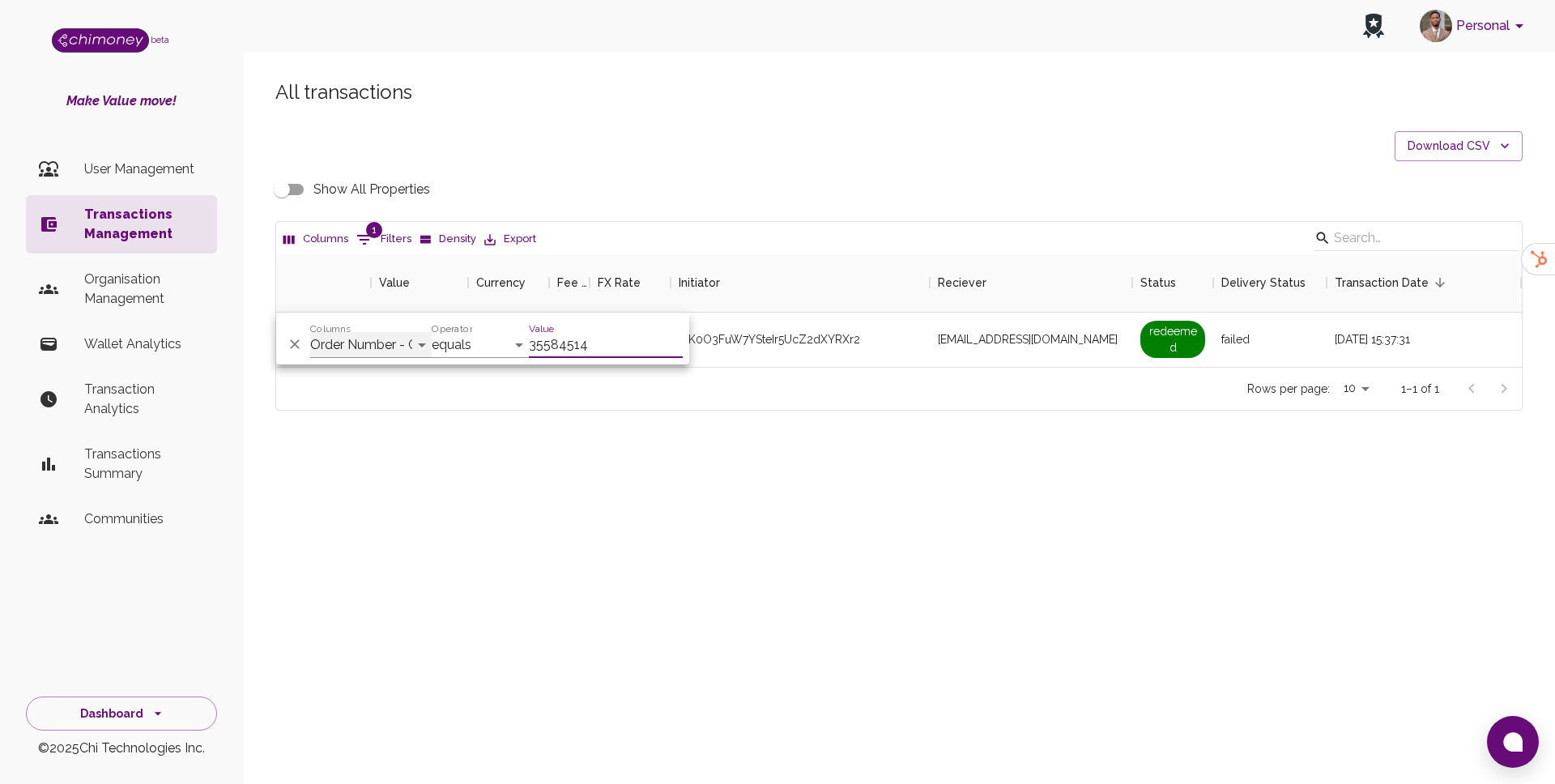
click at [367, 345] on select "Transaction Type Username Chi Ref Issue ID Value Amount Currency Fee ($) FX Rat…" at bounding box center [370, 345] width 121 height 26
select select "email"
click at [310, 332] on select "Transaction Type Username Chi Ref Issue ID Value Amount Currency Fee ($) FX Rat…" at bounding box center [370, 345] width 121 height 26
click at [609, 344] on input "35584514" at bounding box center [606, 345] width 154 height 26
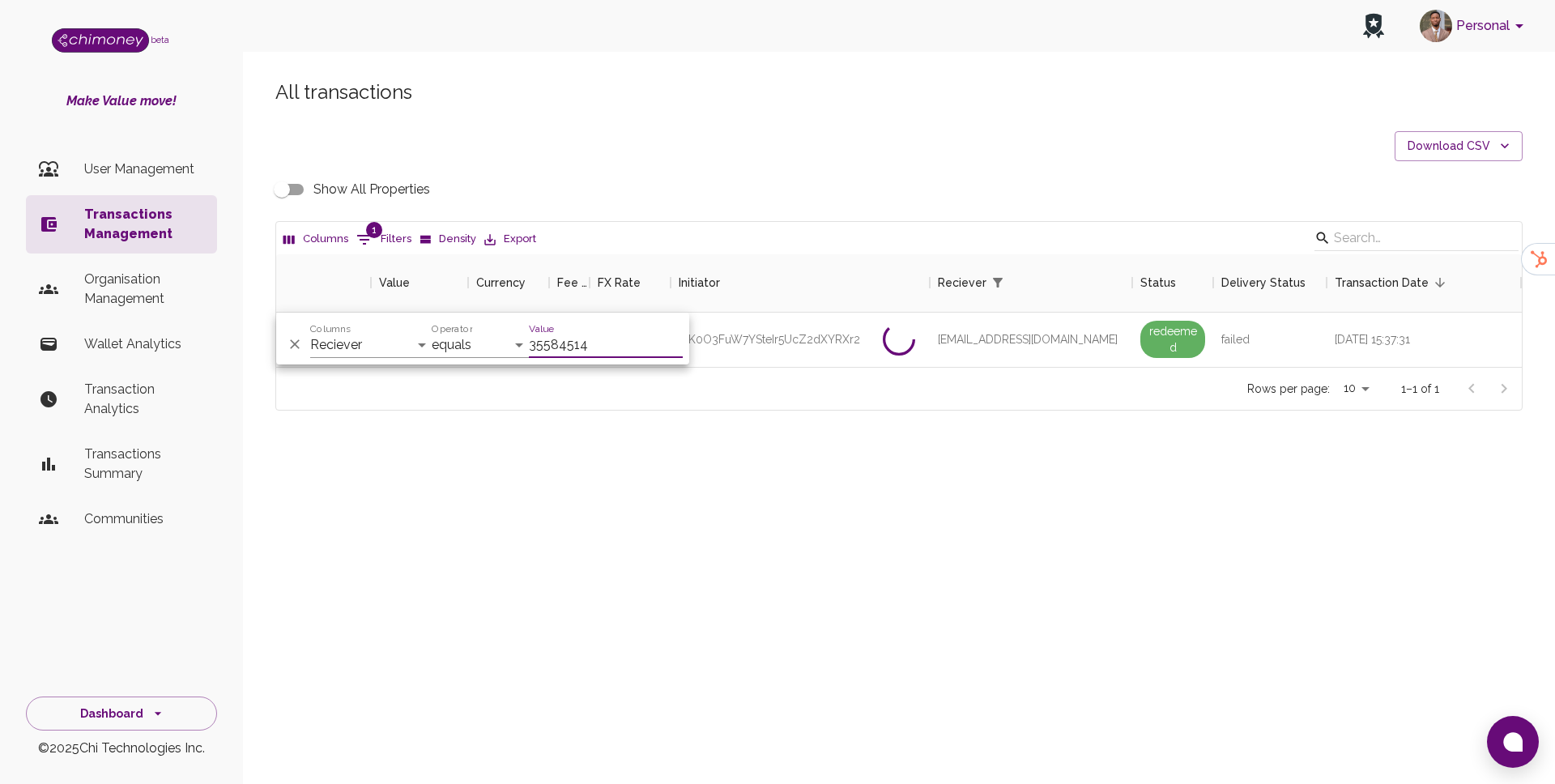
paste input "adebankeawe96@gmail.com"
type input "adebankeawe96@gmail.com"
click at [822, 323] on div "f7be51ce-d7bb-40ee-88e4-58c27c0e6e3c" at bounding box center [800, 339] width 259 height 54
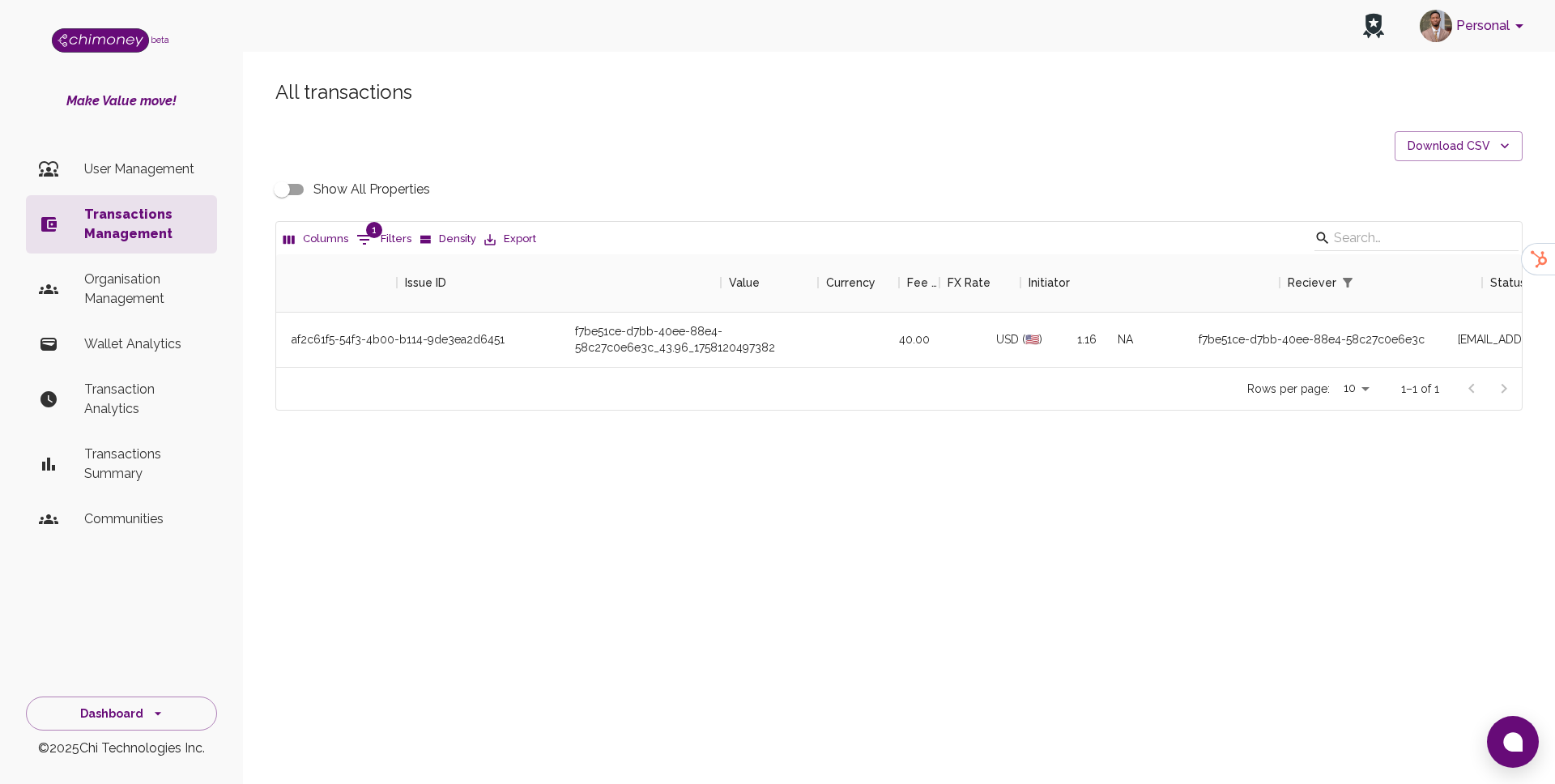
scroll to position [0, 0]
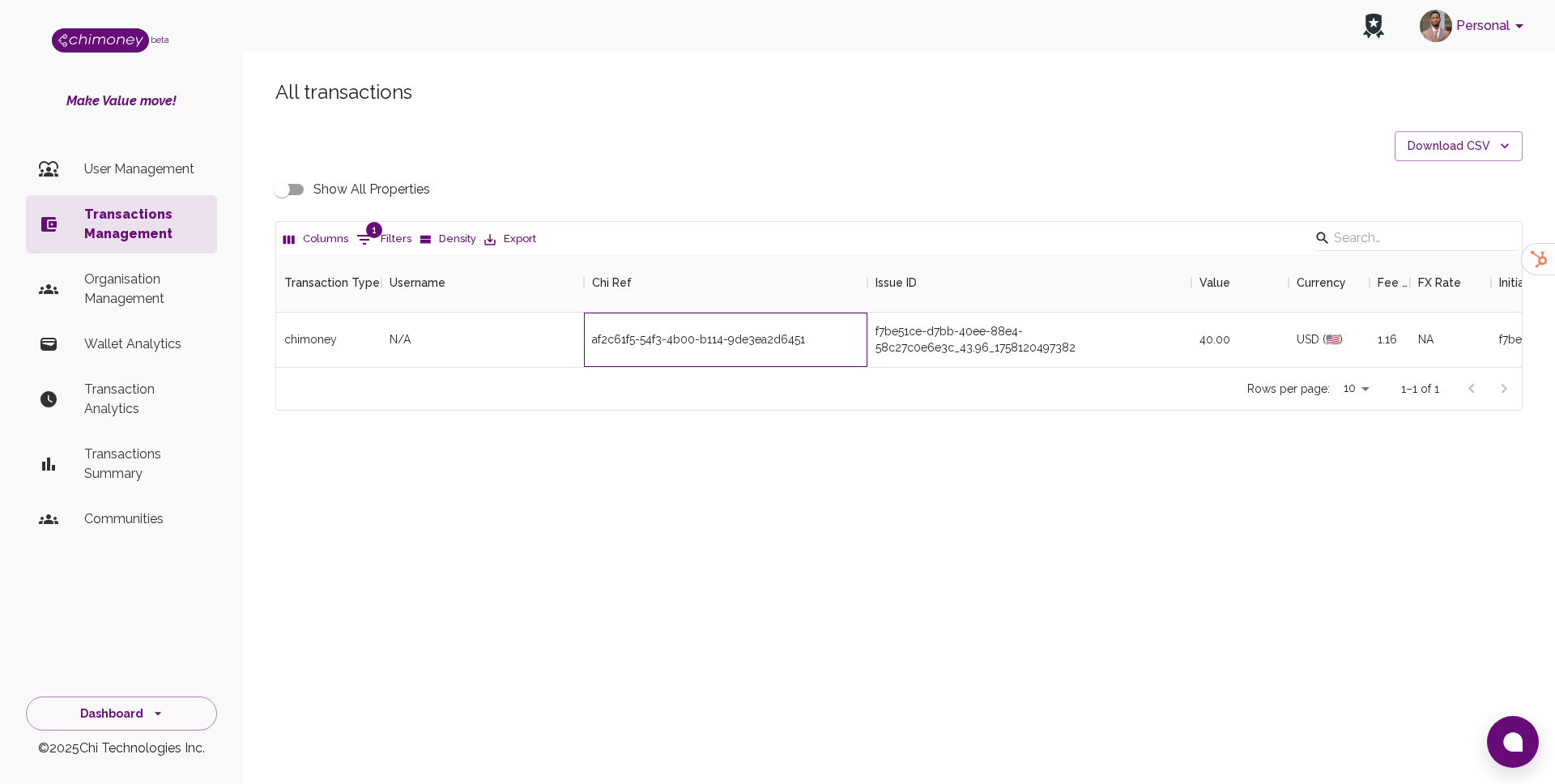
click at [706, 334] on div "af2c61f5-54f3-4b00-b114-9de3ea2d6451" at bounding box center [726, 339] width 284 height 54
copy div "af2c61f5-54f3-4b00-b114-9de3ea2d6451"
